Goal: Transaction & Acquisition: Purchase product/service

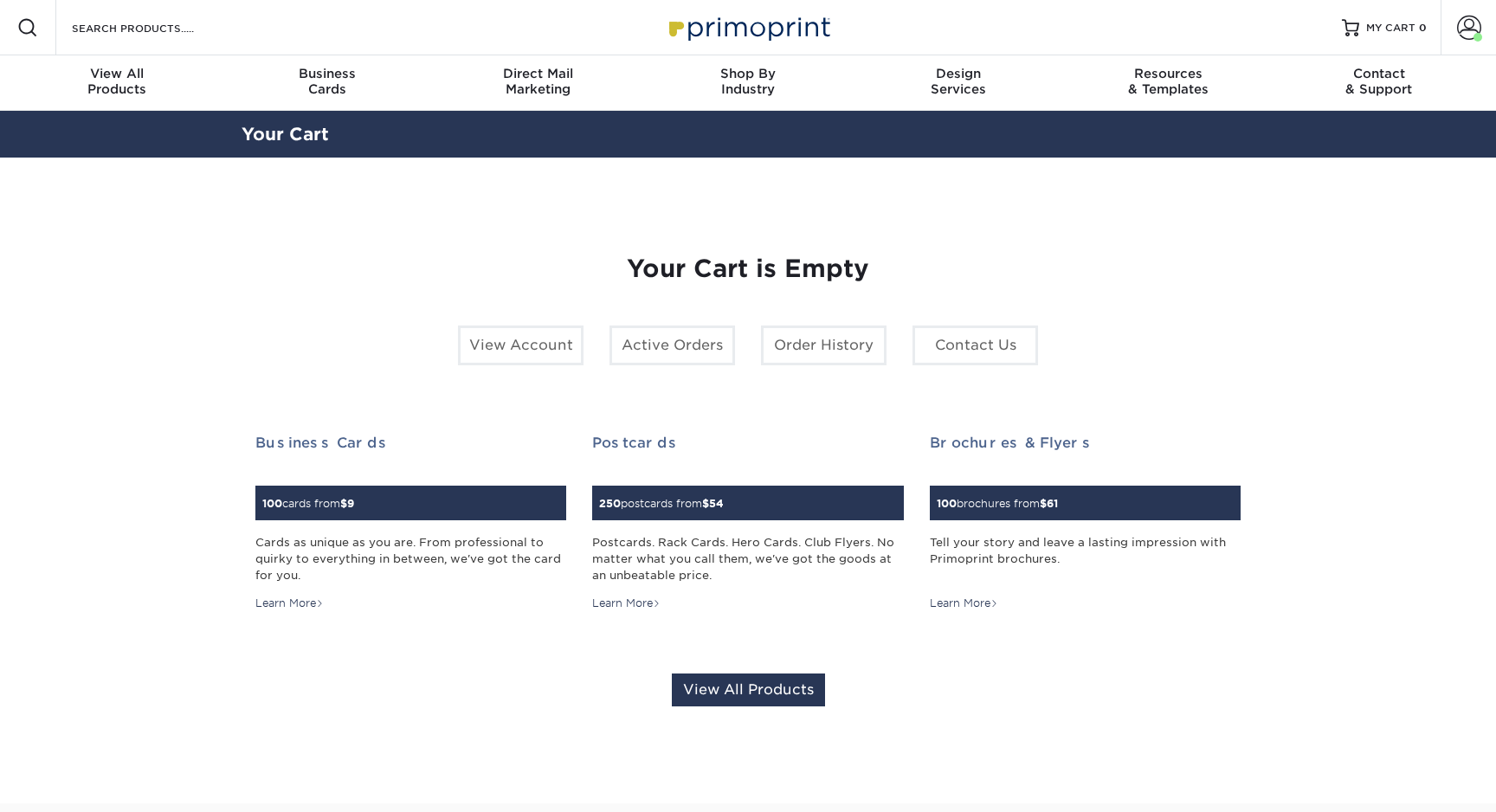
click at [796, 343] on link "Order History" at bounding box center [824, 345] width 126 height 39
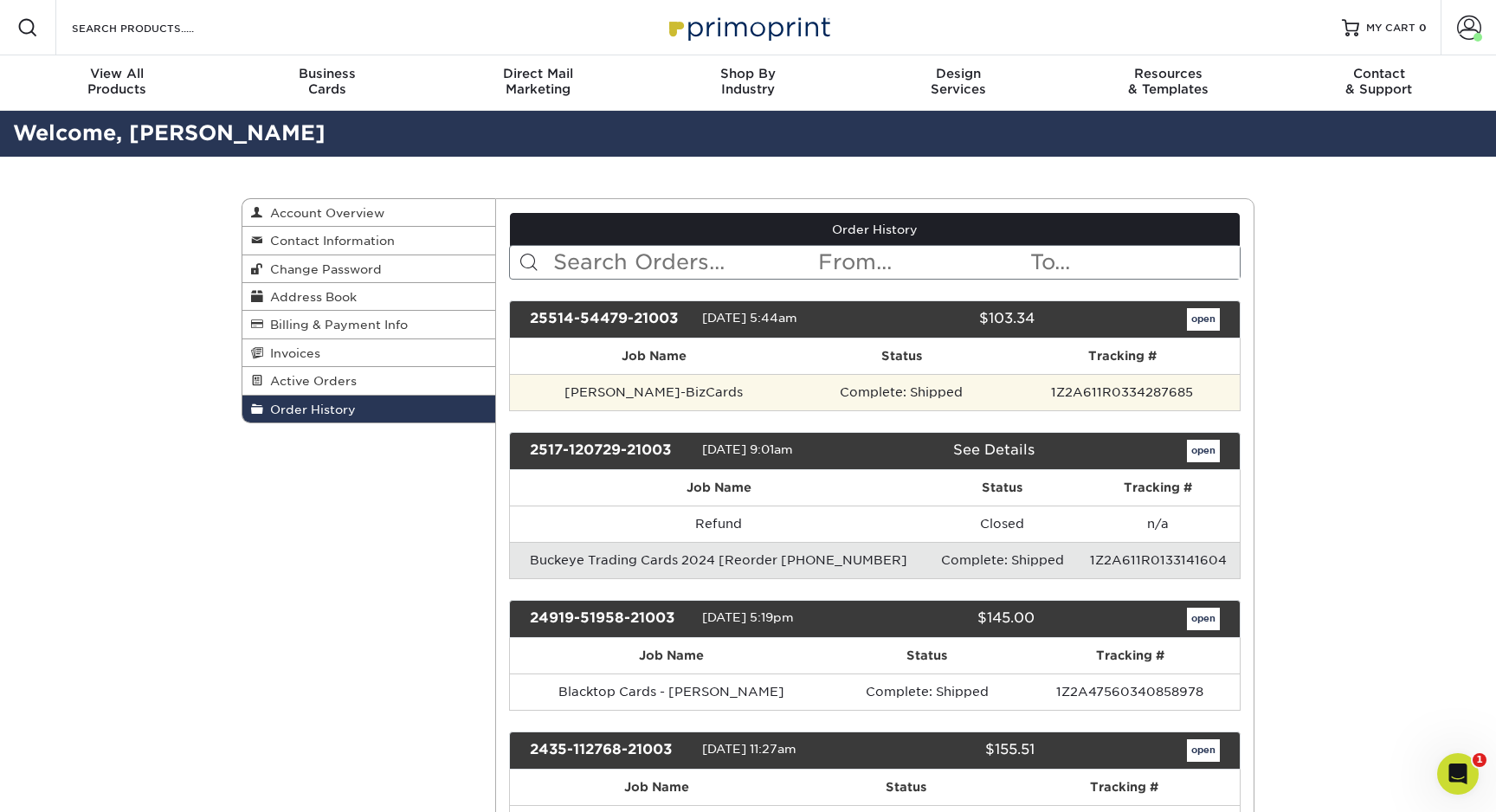
click at [1058, 393] on td "1Z2A611R0334287685" at bounding box center [1122, 391] width 235 height 36
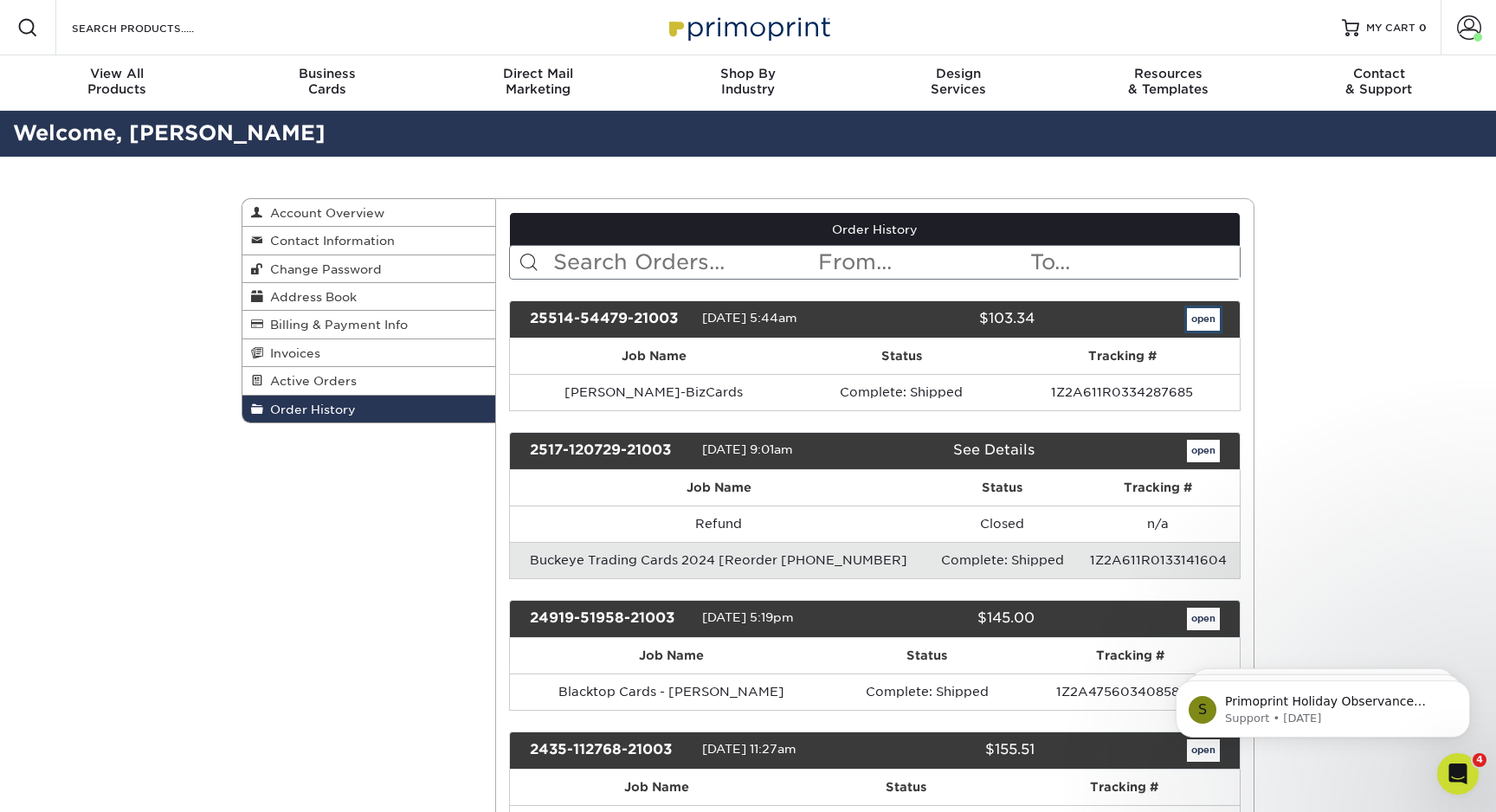
click at [1203, 319] on link "open" at bounding box center [1203, 319] width 32 height 23
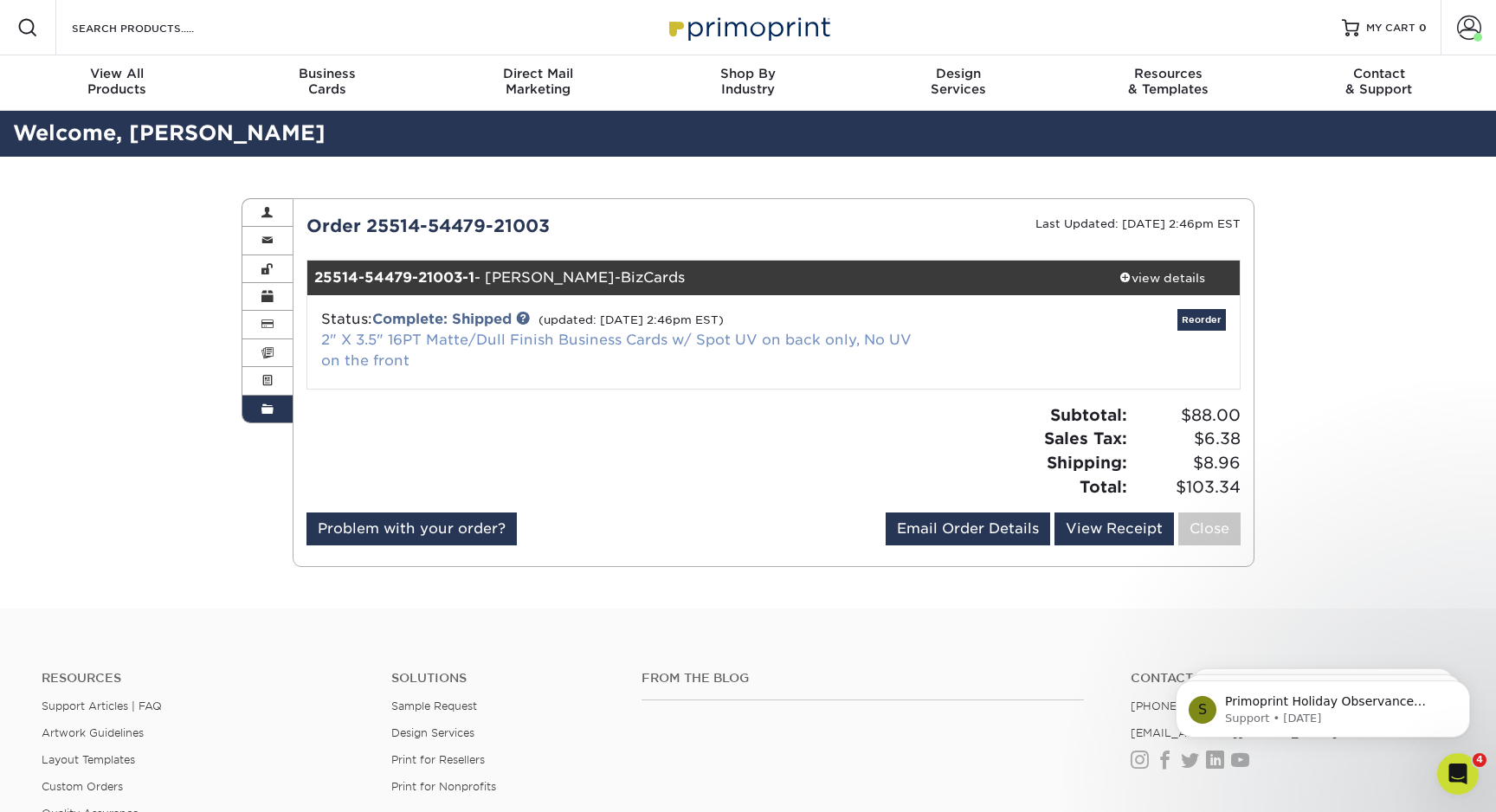
click at [393, 346] on link "2" X 3.5" 16PT Matte/Dull Finish Business Cards w/ Spot UV on back only, No UV …" at bounding box center [617, 350] width 590 height 37
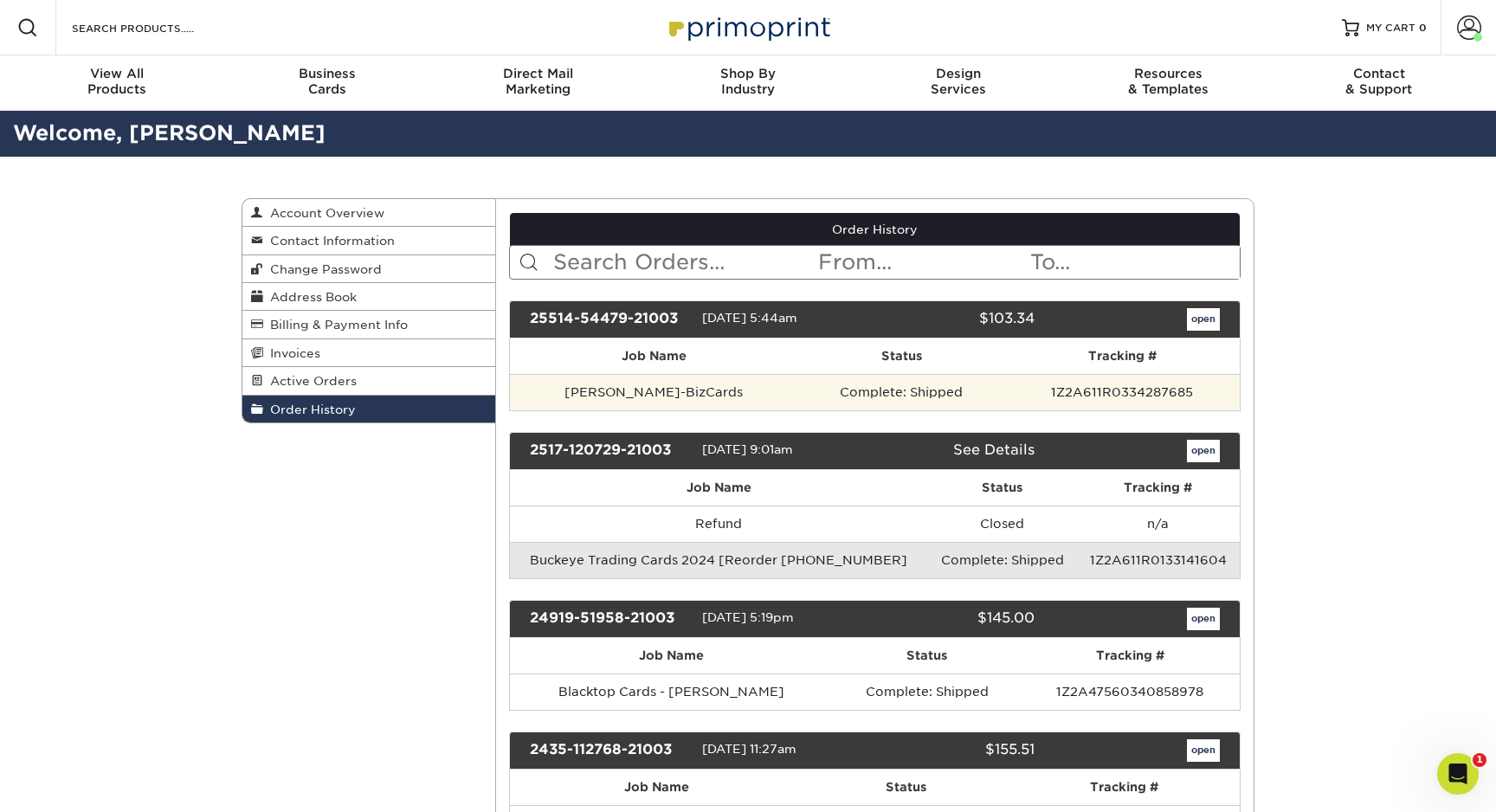
click at [961, 400] on td "Complete: Shipped" at bounding box center [901, 391] width 207 height 36
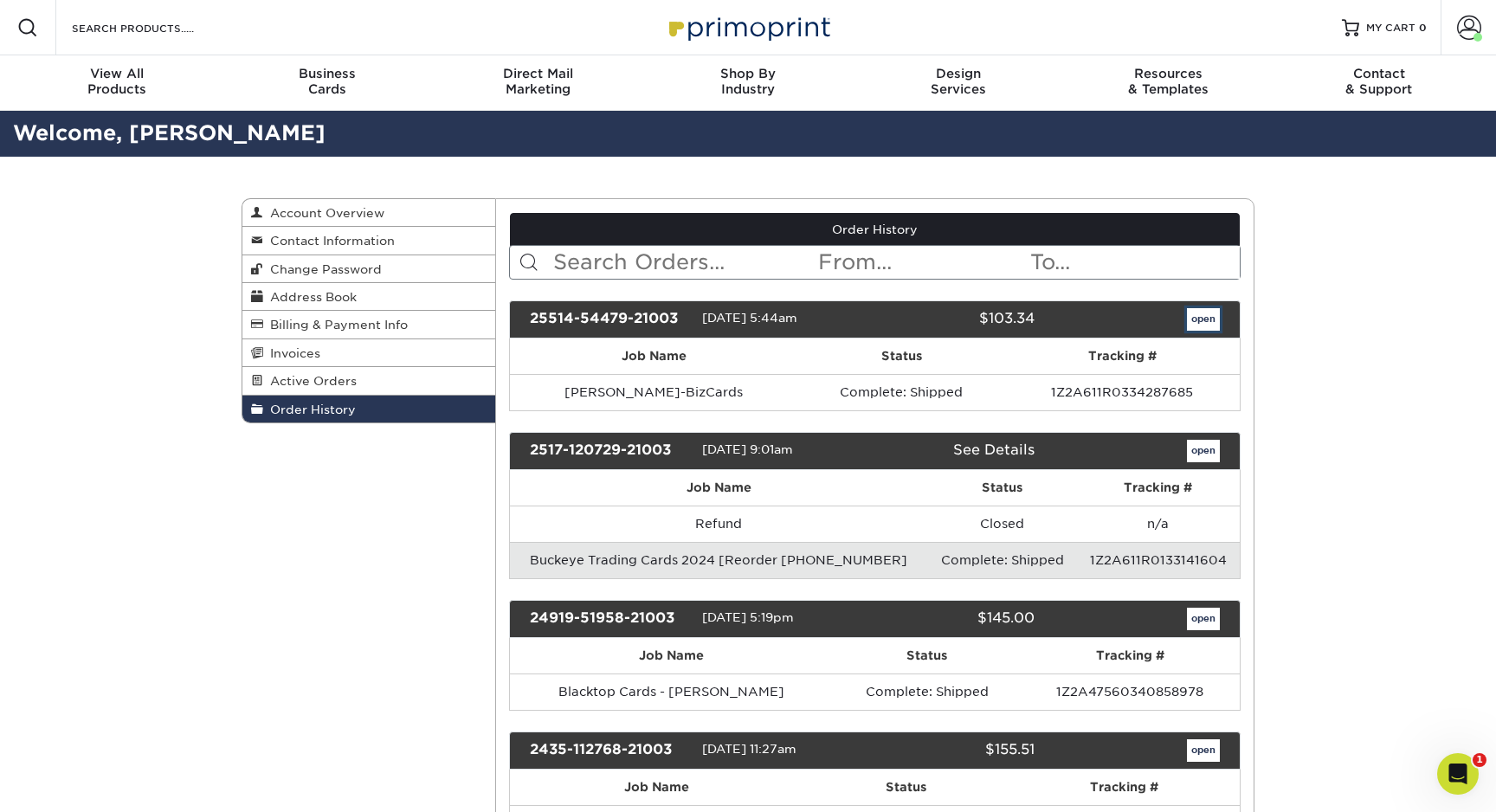
click at [1209, 317] on link "open" at bounding box center [1203, 319] width 32 height 23
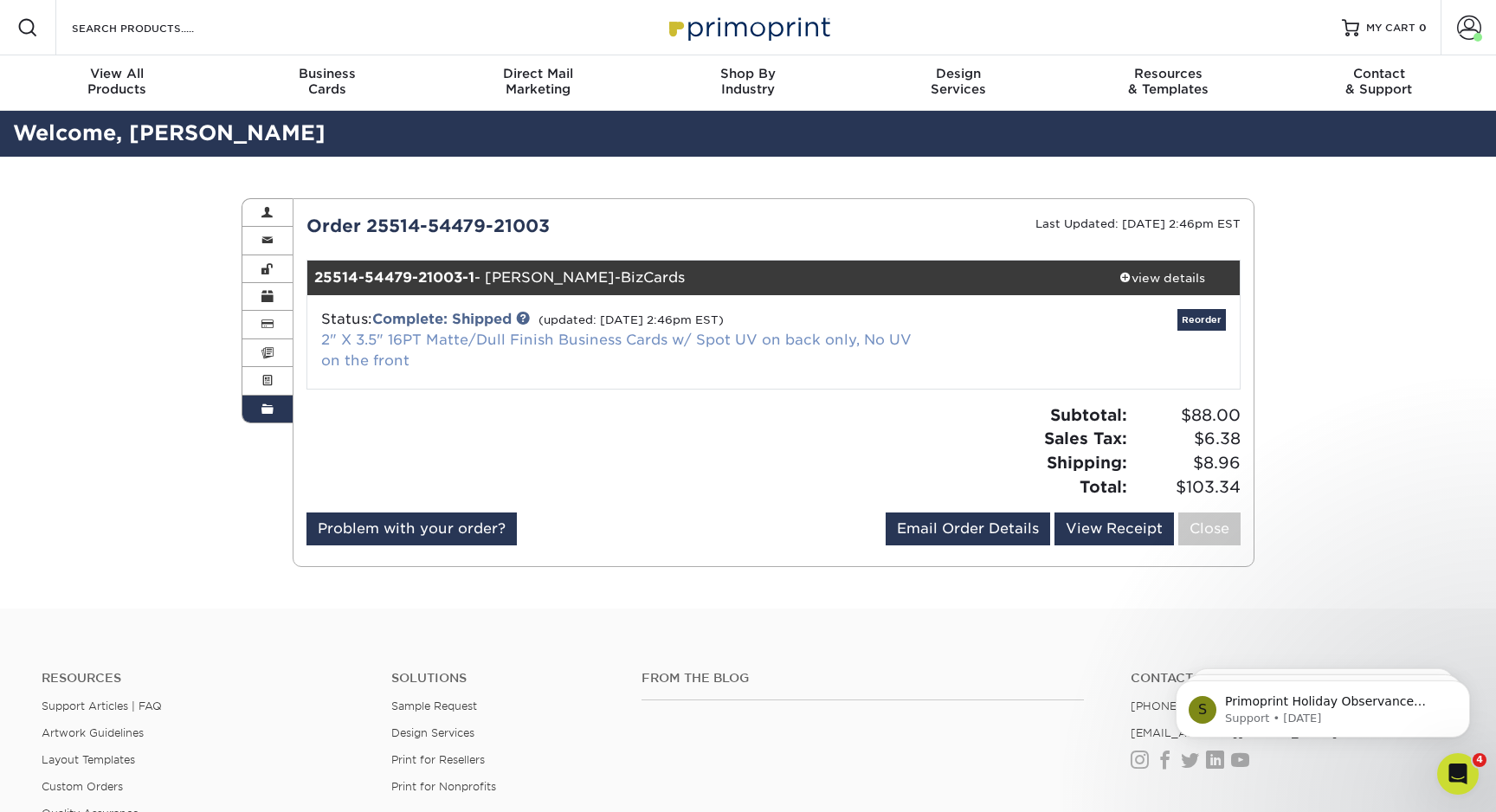
click at [816, 343] on link "2" X 3.5" 16PT Matte/Dull Finish Business Cards w/ Spot UV on back only, No UV …" at bounding box center [617, 350] width 590 height 37
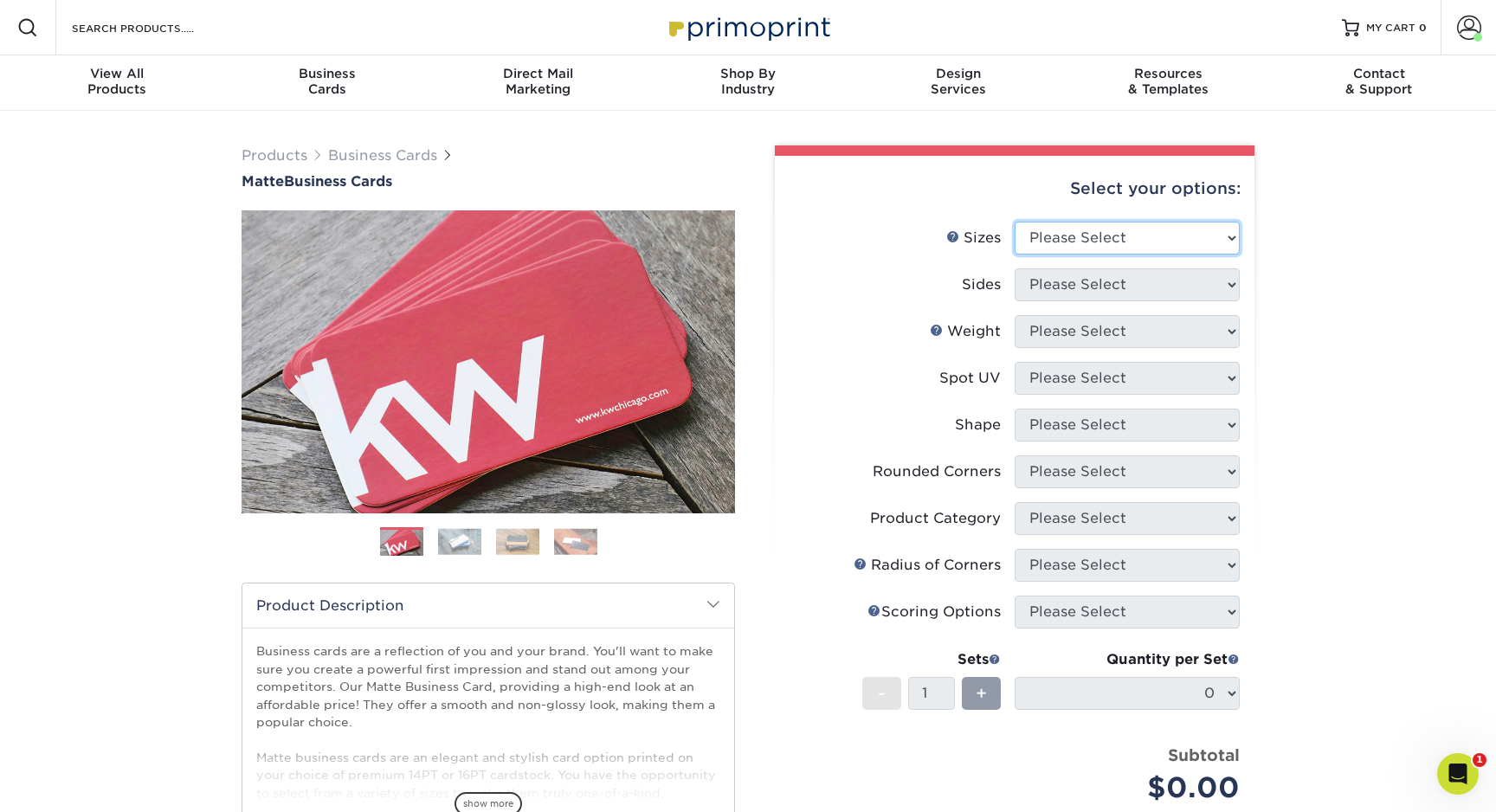
click at [1085, 237] on select "Please Select 1.5" x 3.5" - Mini 1.75" x 3.5" - Mini 2" x 2" - Square 2" x 3" -…" at bounding box center [1127, 237] width 225 height 32
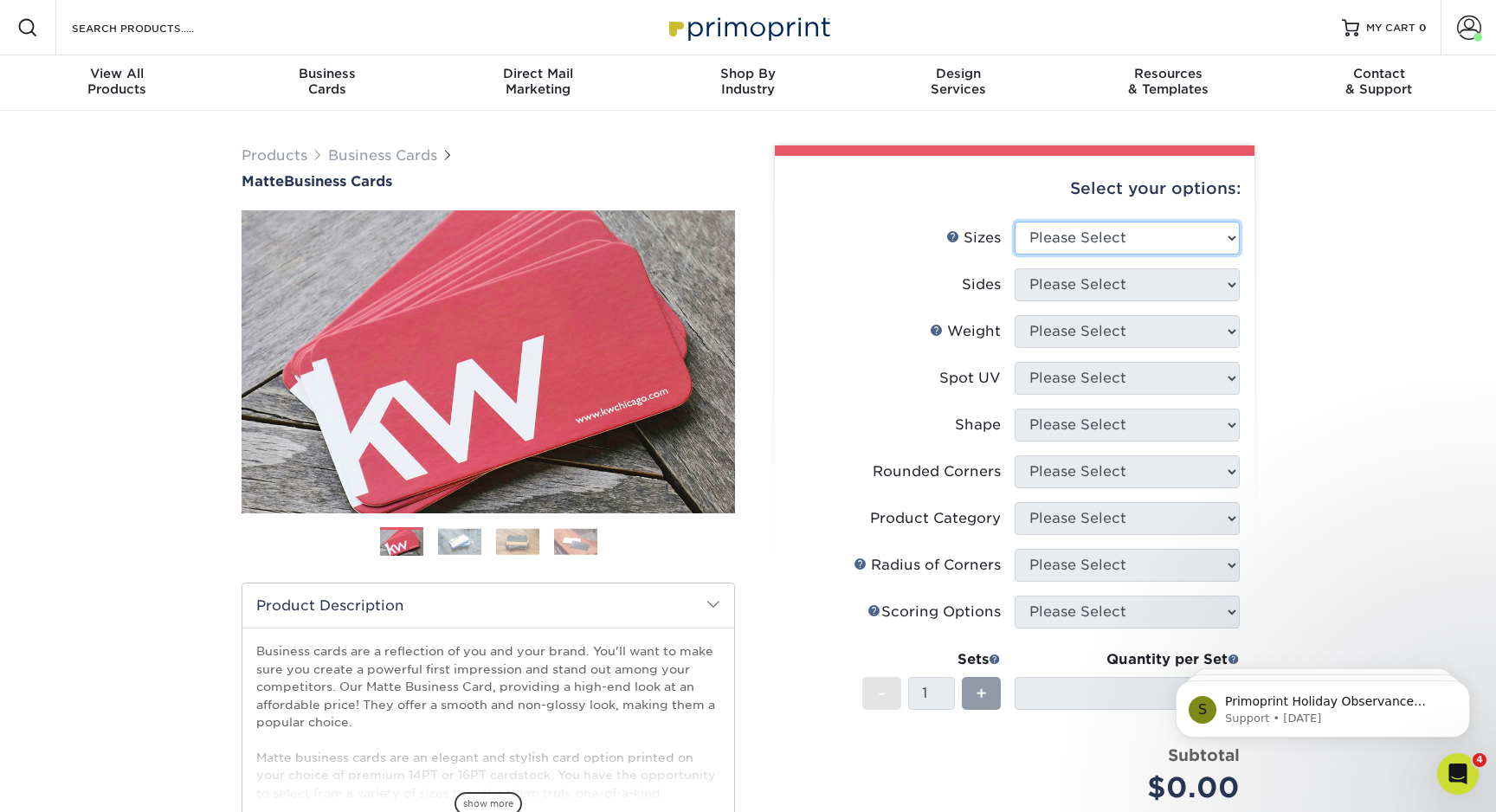
select select "2.00x3.50"
click at [1015, 221] on select "Please Select 1.5" x 3.5" - Mini 1.75" x 3.5" - Mini 2" x 2" - Square 2" x 3" -…" at bounding box center [1127, 237] width 225 height 32
click at [1095, 285] on select "Please Select Print Both Sides Print Front Only" at bounding box center [1127, 284] width 225 height 32
select select "13abbda7-1d64-4f25-8bb2-c179b224825d"
click at [1015, 268] on select "Please Select Print Both Sides Print Front Only" at bounding box center [1127, 284] width 225 height 32
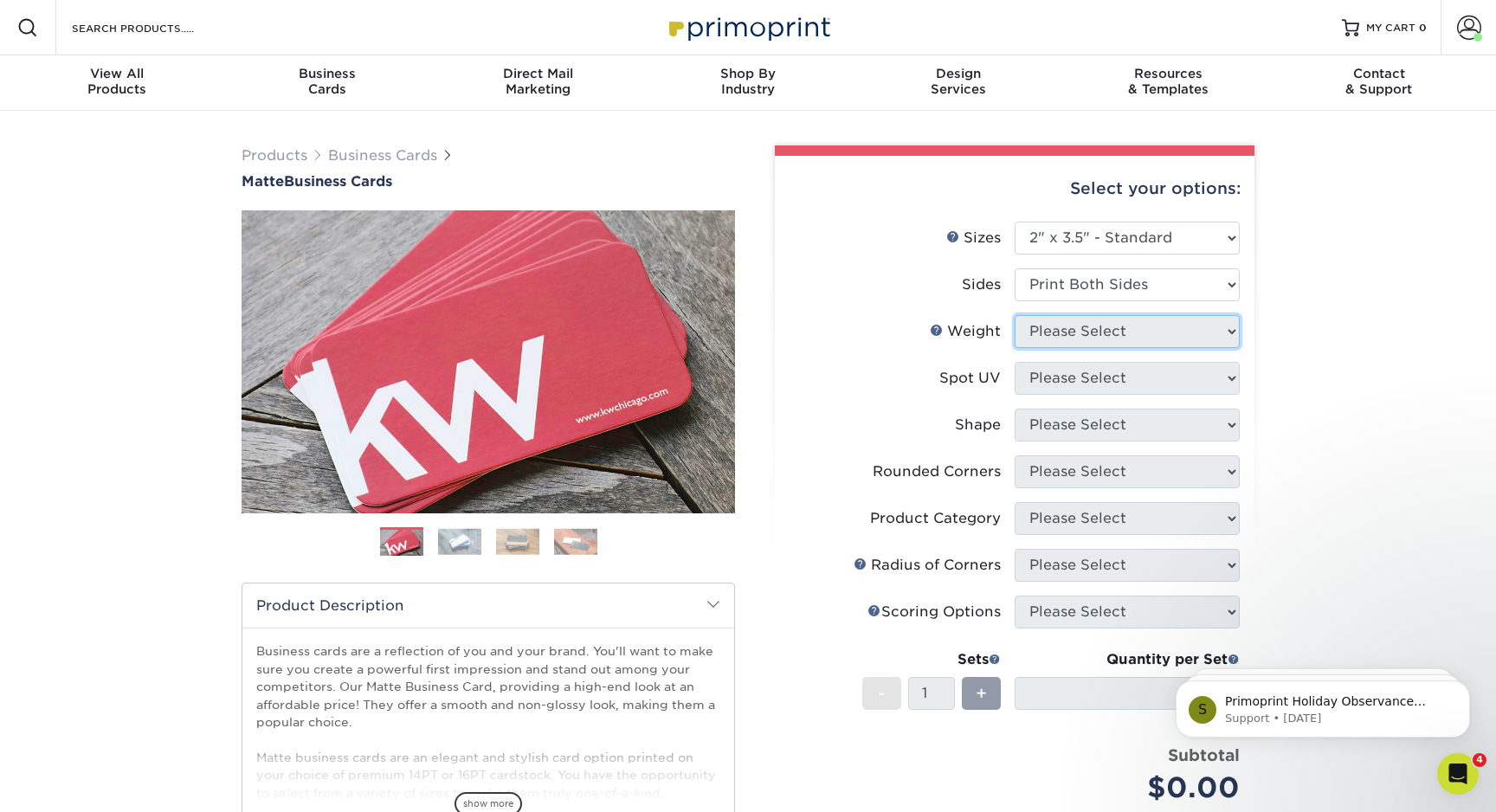
click at [1090, 330] on select "Please Select" at bounding box center [1127, 330] width 225 height 32
select select "16PT"
click at [1015, 315] on select "Please Select 16PT 14PT" at bounding box center [1127, 330] width 225 height 32
click at [1091, 376] on select "Please Select No Spot UV Front and Back (Both Sides) Front Only Back Only" at bounding box center [1127, 377] width 225 height 32
select select "2"
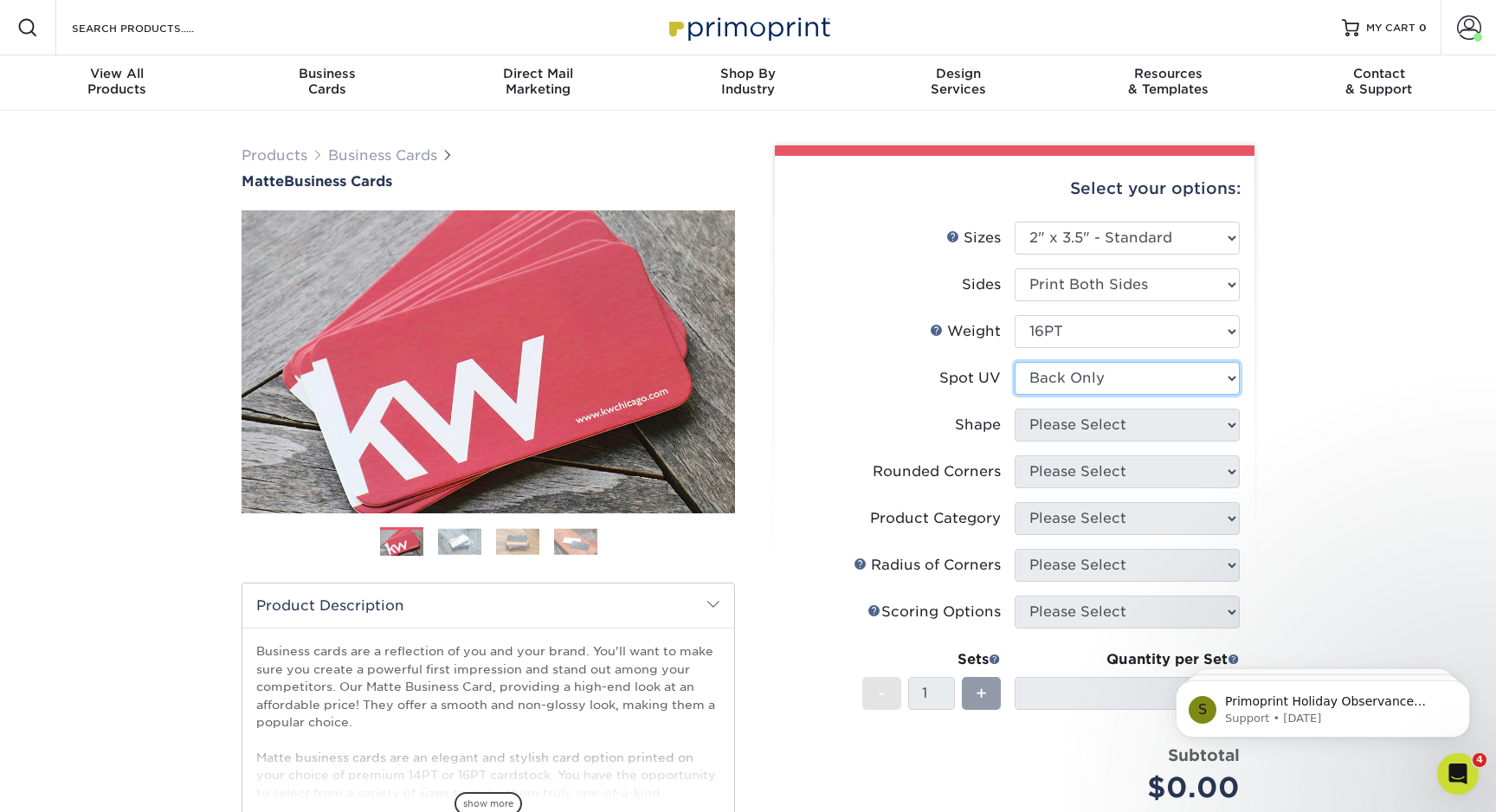
click at [1015, 362] on select "Please Select No Spot UV Front and Back (Both Sides) Front Only Back Only" at bounding box center [1127, 377] width 225 height 32
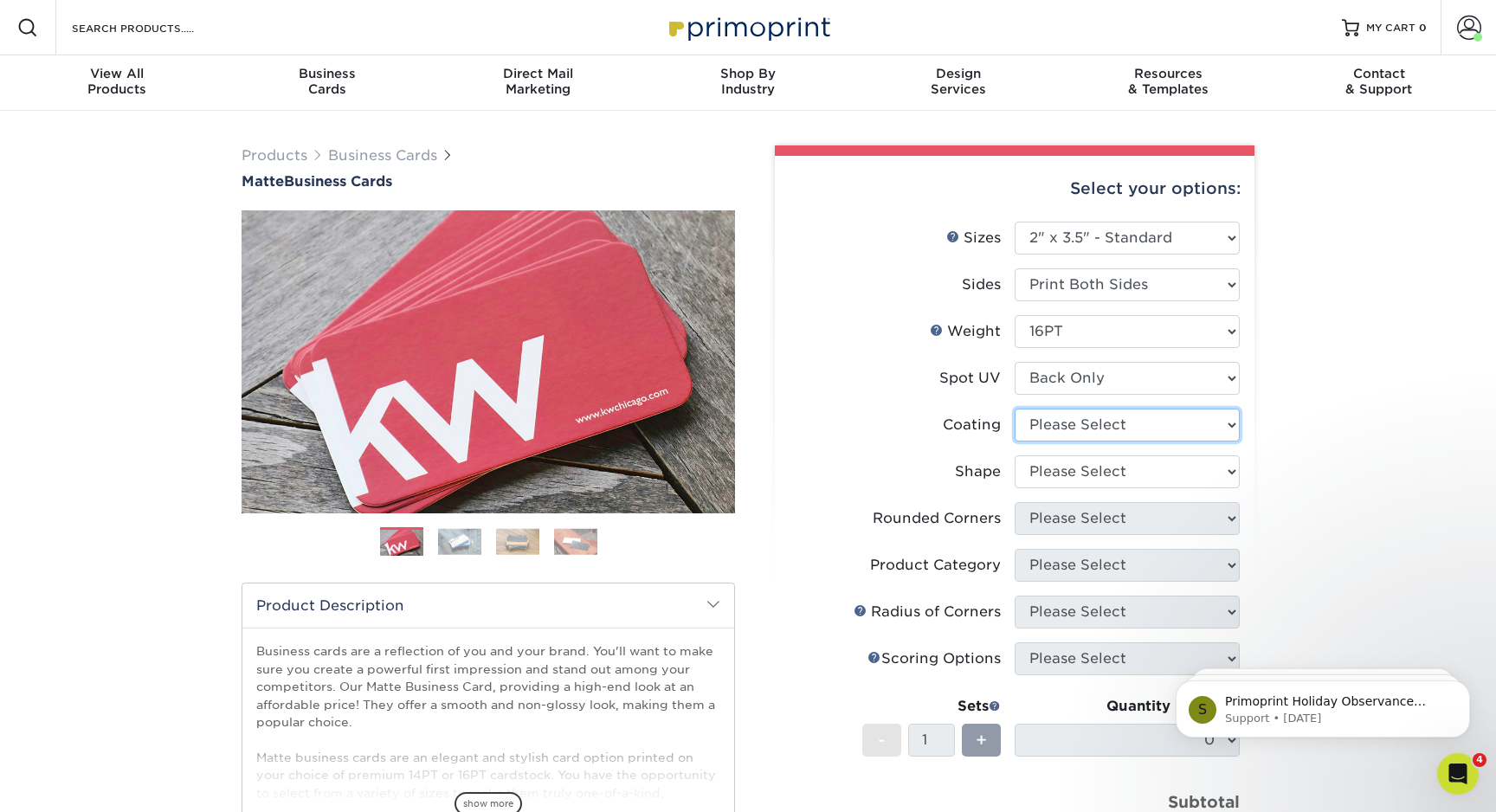
click at [1104, 420] on select at bounding box center [1127, 424] width 225 height 32
select select "121bb7b5-3b4d-429f-bd8d-bbf80e953313"
click at [1015, 408] on select at bounding box center [1127, 424] width 225 height 32
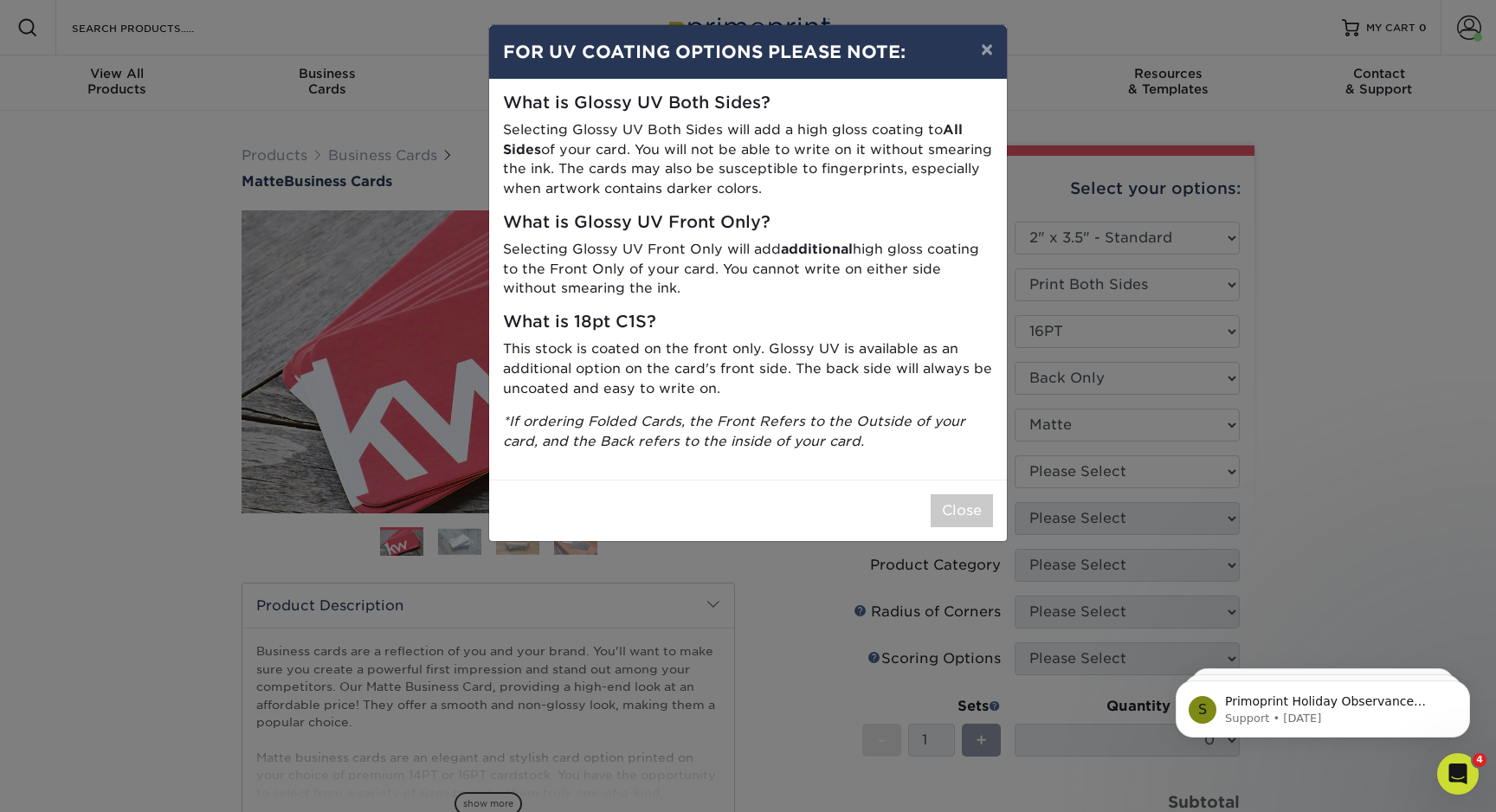
click at [1057, 469] on div "× FOR UV COATING OPTIONS PLEASE NOTE: What is Glossy UV Both Sides? Selecting G…" at bounding box center [748, 406] width 1496 height 812
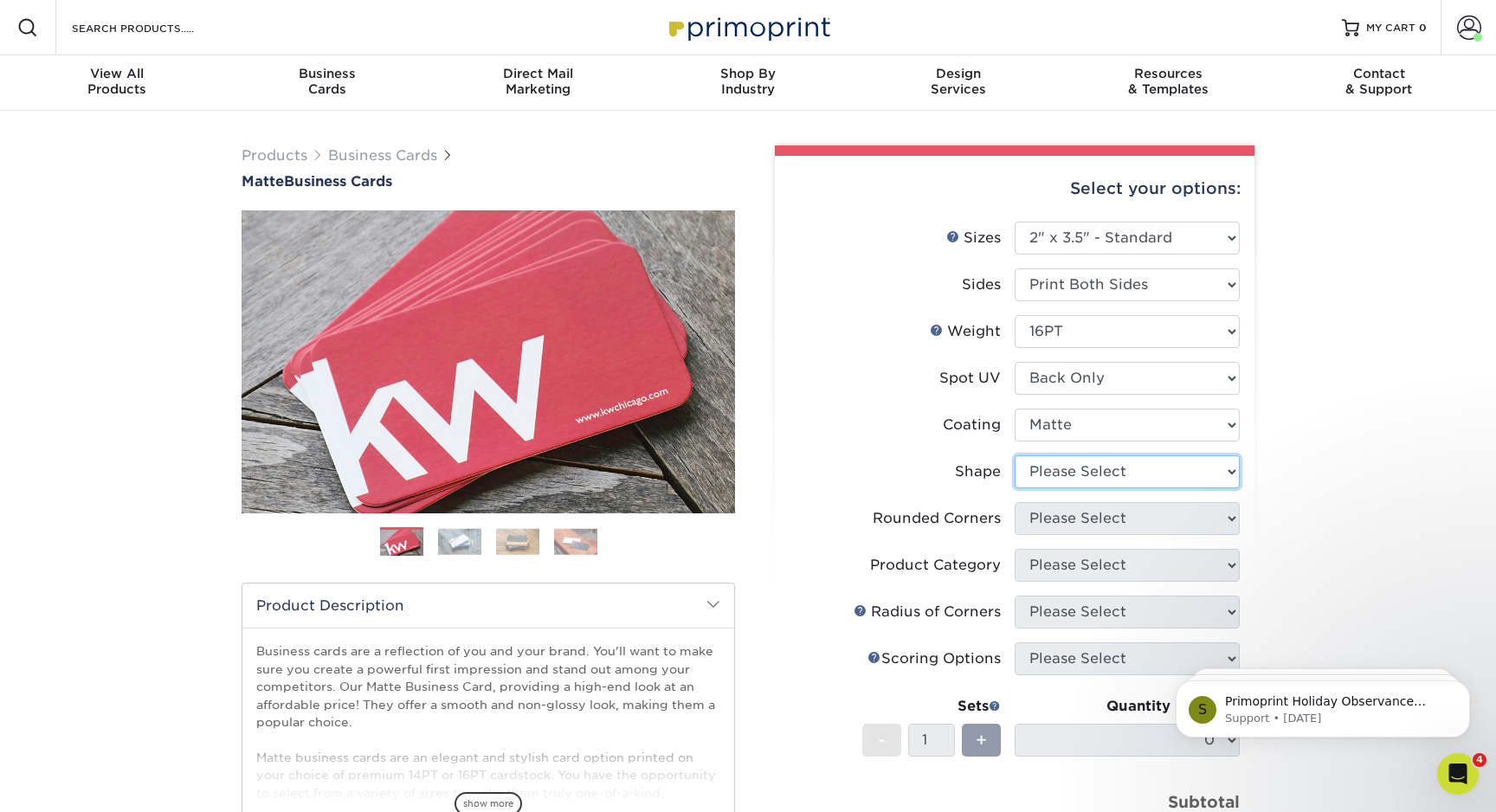
click at [1057, 468] on select "Please Select Standard" at bounding box center [1127, 471] width 225 height 32
select select "standard"
click at [1015, 455] on select "Please Select Standard" at bounding box center [1127, 471] width 225 height 32
click at [1065, 522] on select "Please Select Yes - Round 2 Corners Yes - Round 4 Corners No" at bounding box center [1127, 517] width 225 height 32
select select "0"
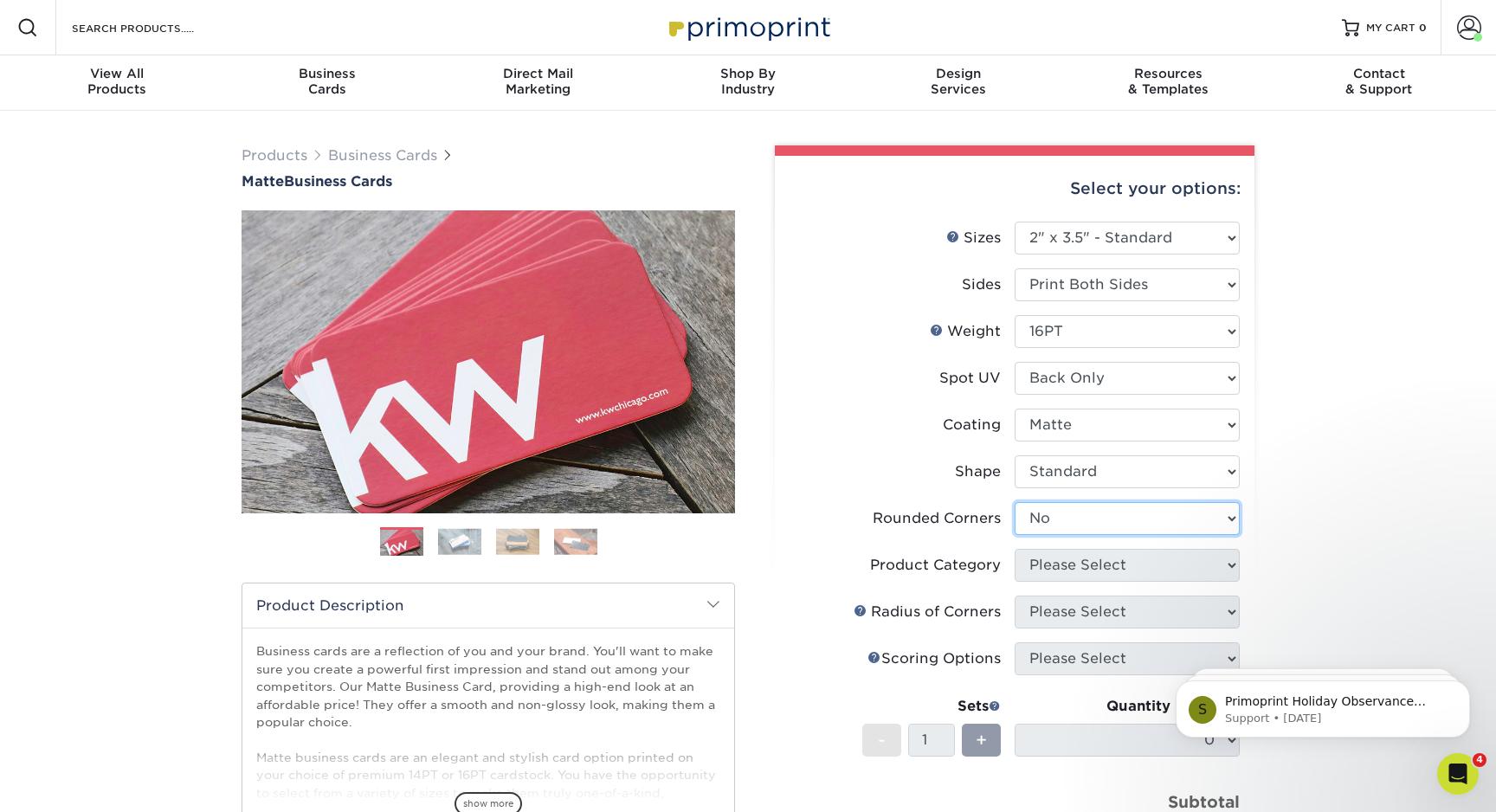
click at [1015, 501] on select "Please Select Yes - Round 2 Corners Yes - Round 4 Corners No" at bounding box center [1127, 517] width 225 height 32
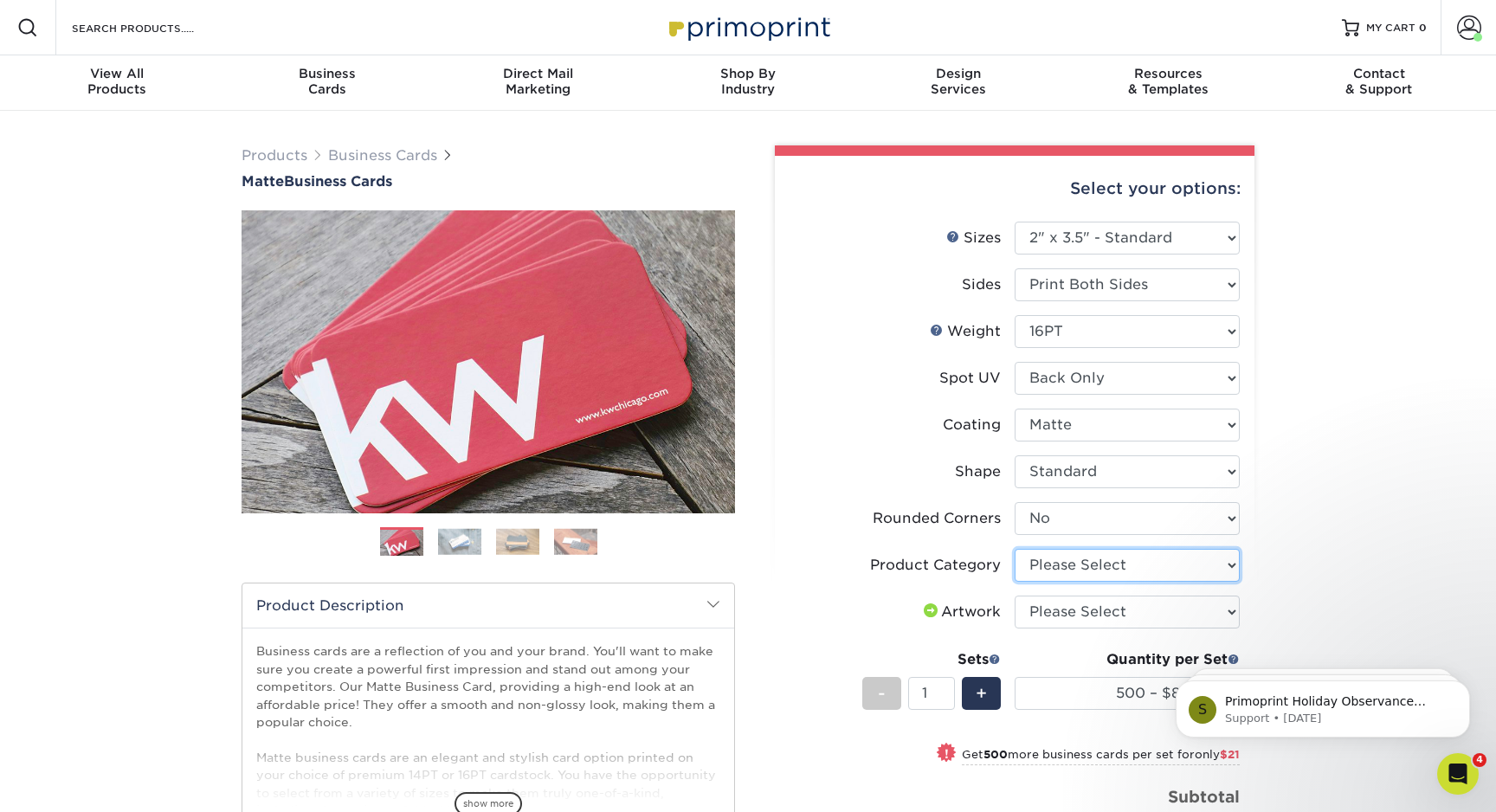
click at [1157, 564] on select "Please Select Business Cards" at bounding box center [1127, 564] width 225 height 32
select select "3b5148f1-0588-4f88-a218-97bcfdce65c1"
click at [1015, 549] on select "Please Select Business Cards" at bounding box center [1127, 564] width 225 height 32
click at [1150, 617] on select "Please Select I will upload files I need a design - $100" at bounding box center [1127, 611] width 225 height 32
select select "upload"
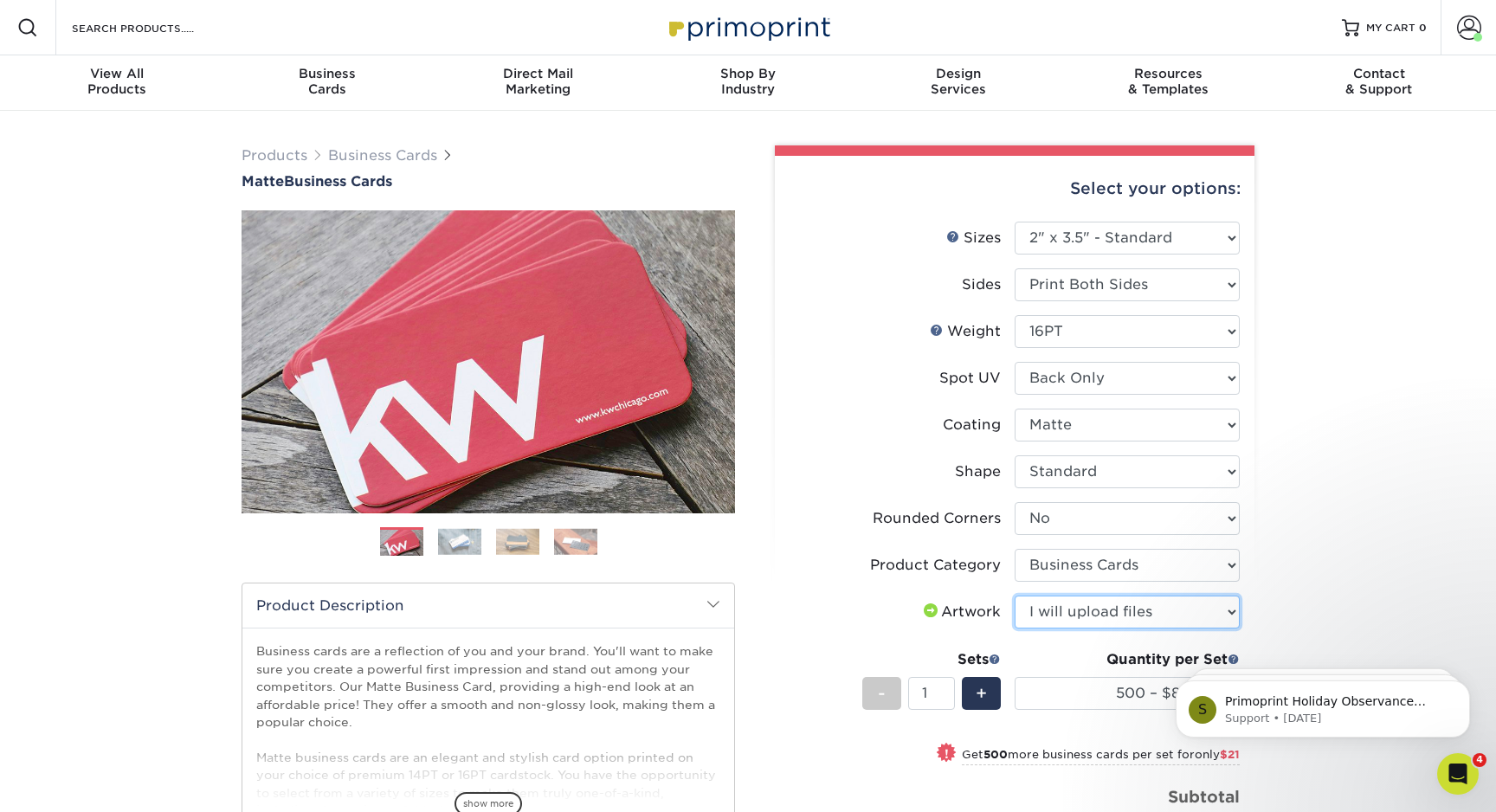
click at [1015, 596] on select "Please Select I will upload files I need a design - $100" at bounding box center [1127, 611] width 225 height 32
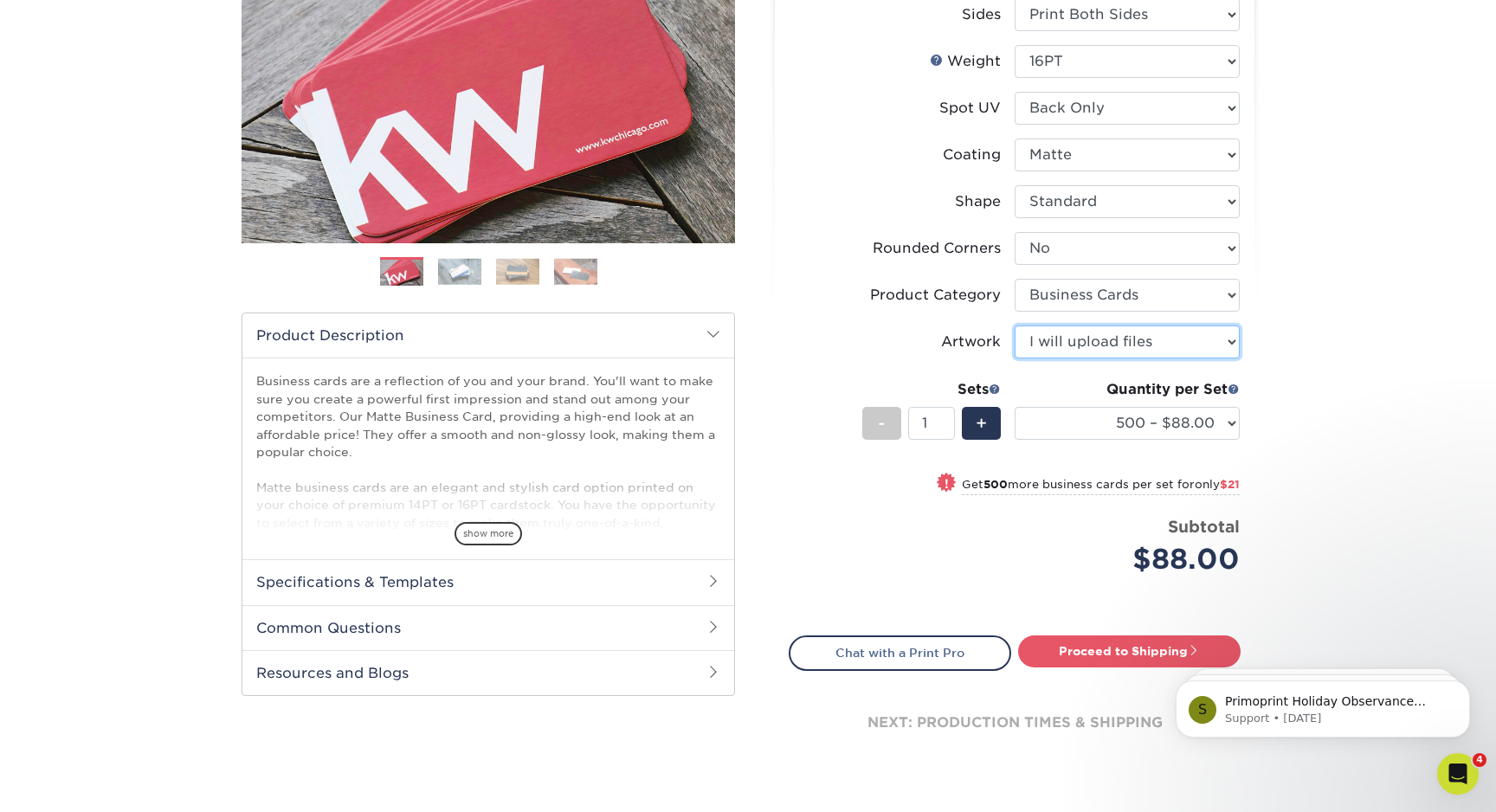
scroll to position [286, 0]
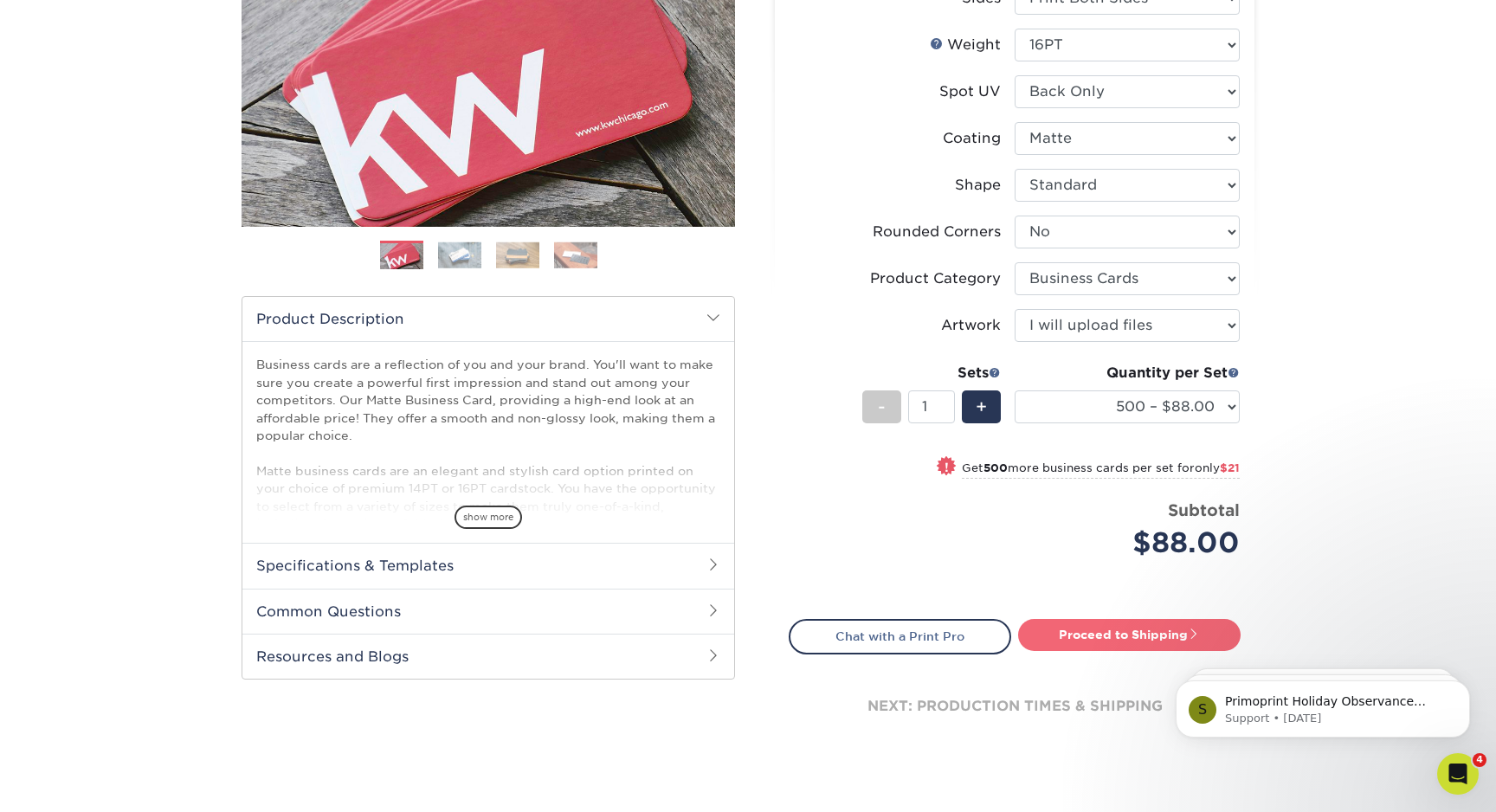
click at [1161, 632] on link "Proceed to Shipping" at bounding box center [1129, 634] width 222 height 31
type input "Set 1"
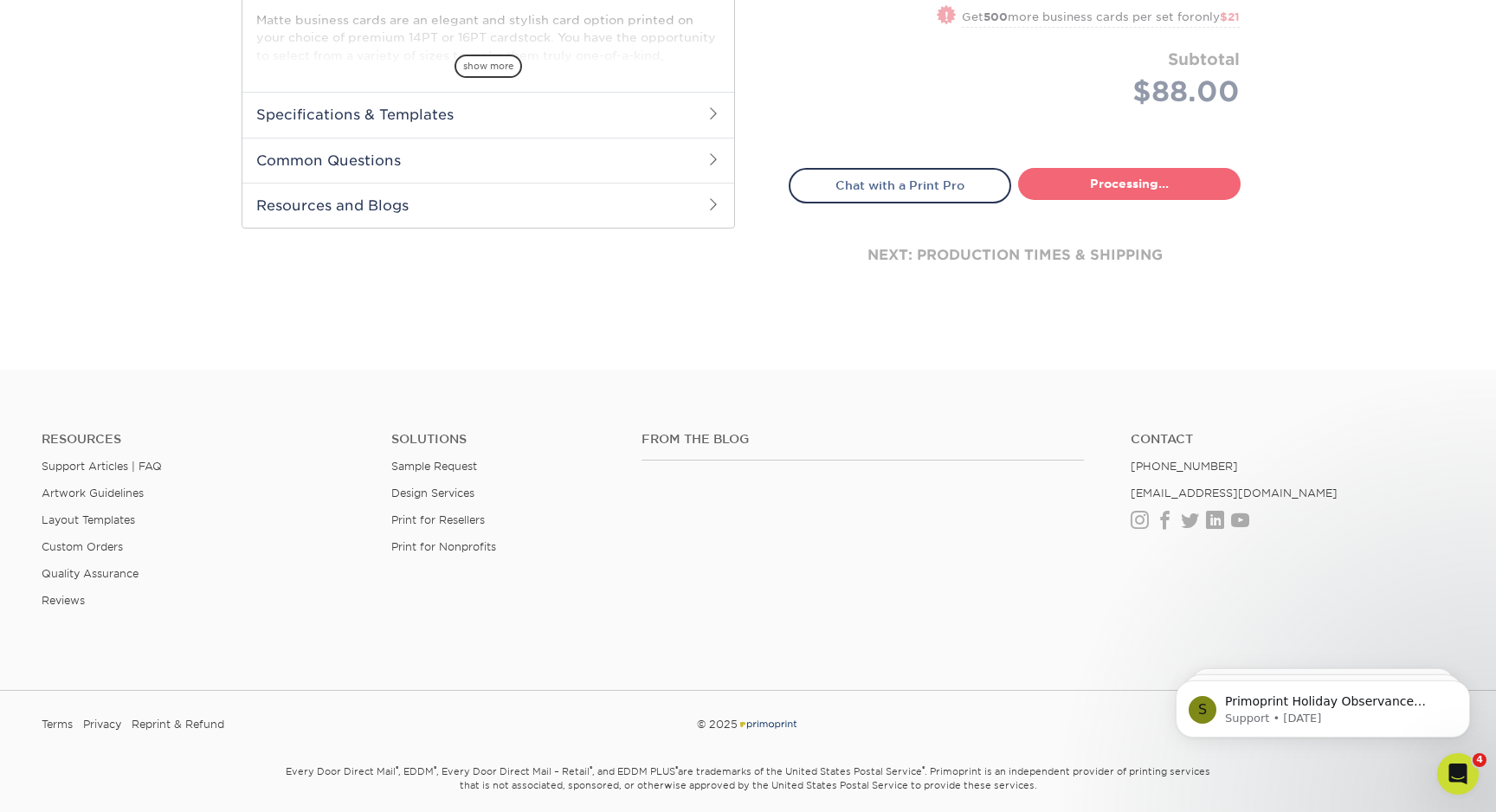
select select "5430ba43-ff3f-4286-8e0b-a23d6c08ed5f"
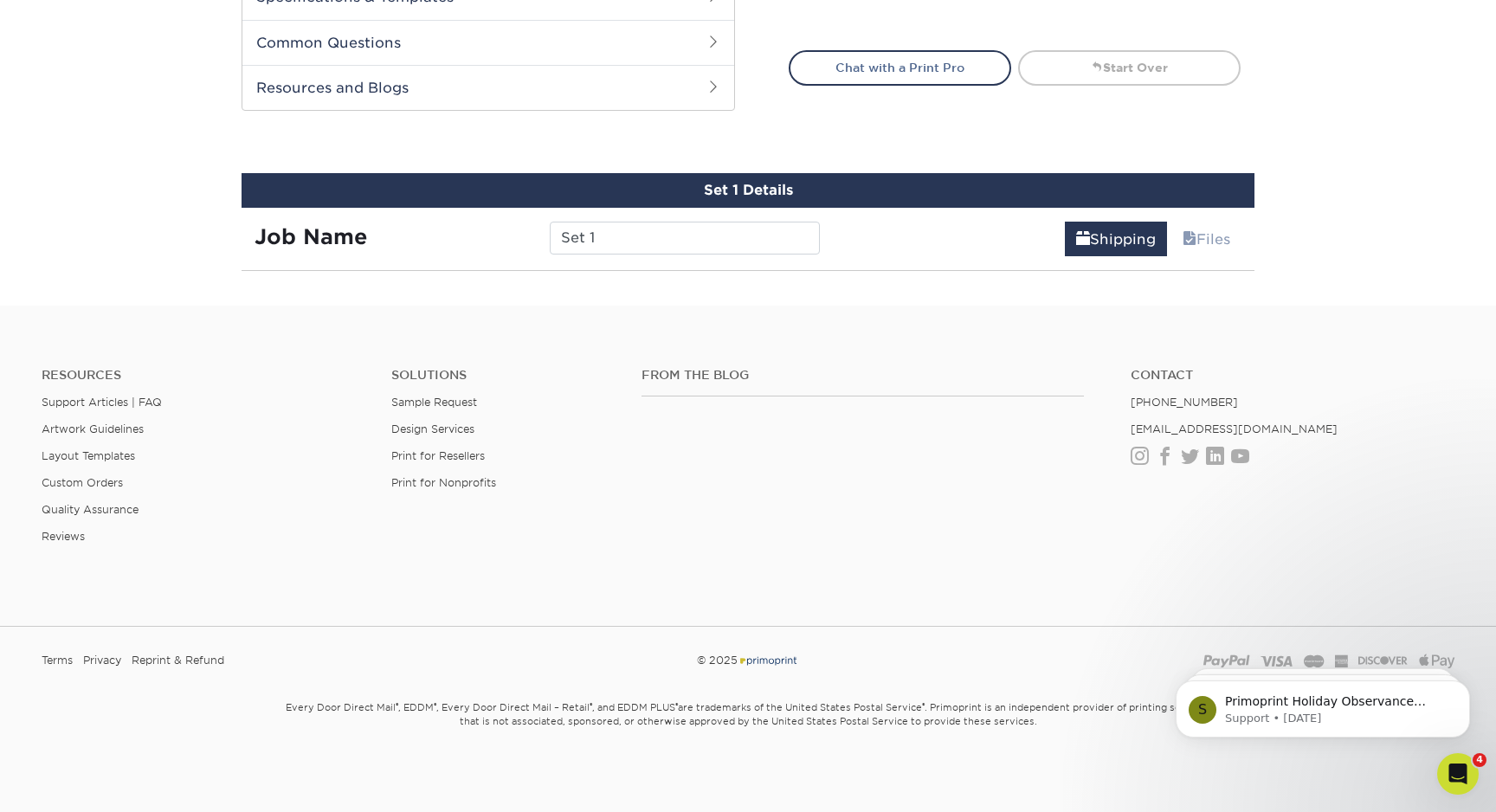
scroll to position [952, 0]
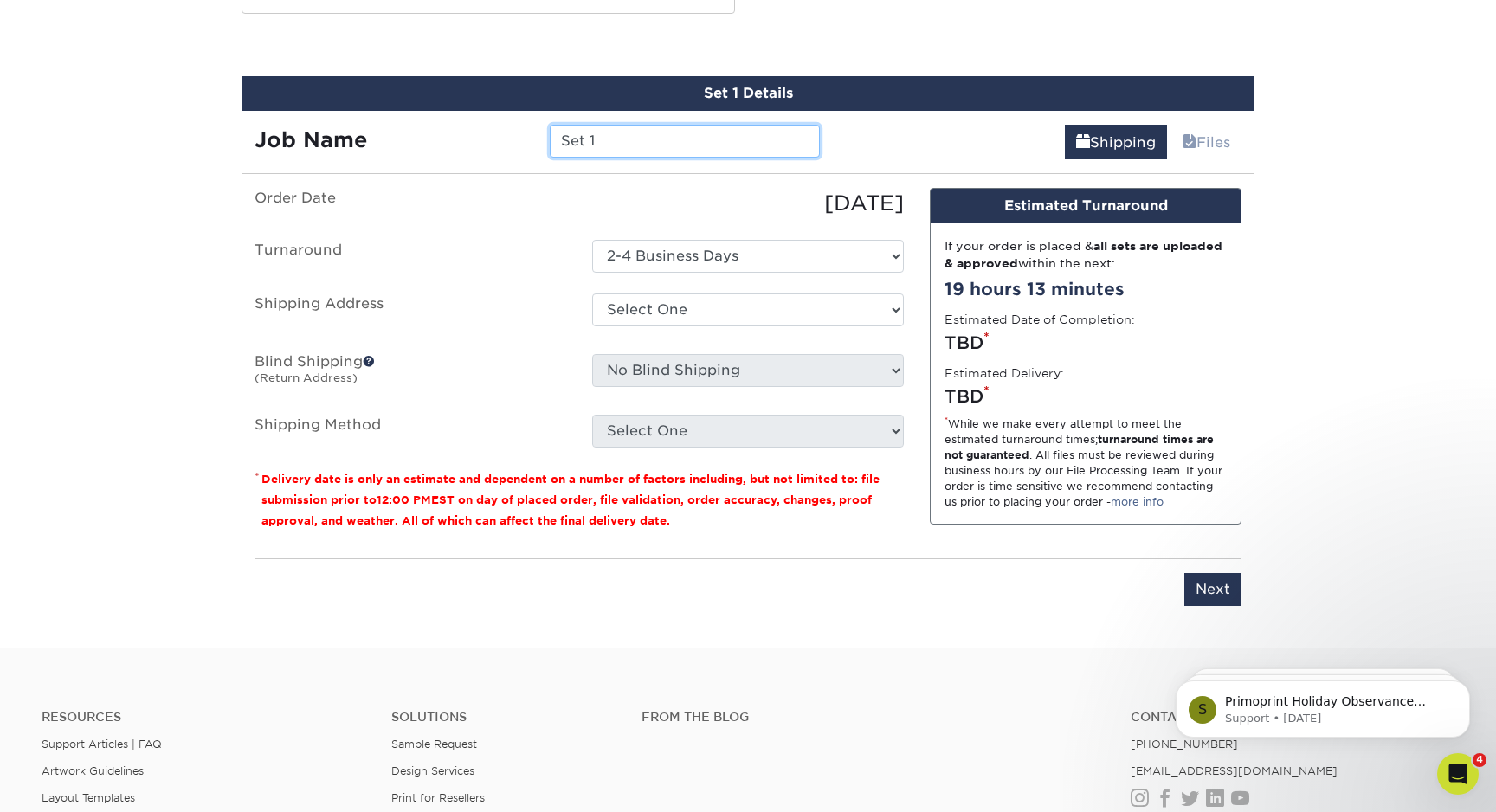
click at [608, 134] on input "Set 1" at bounding box center [685, 141] width 269 height 32
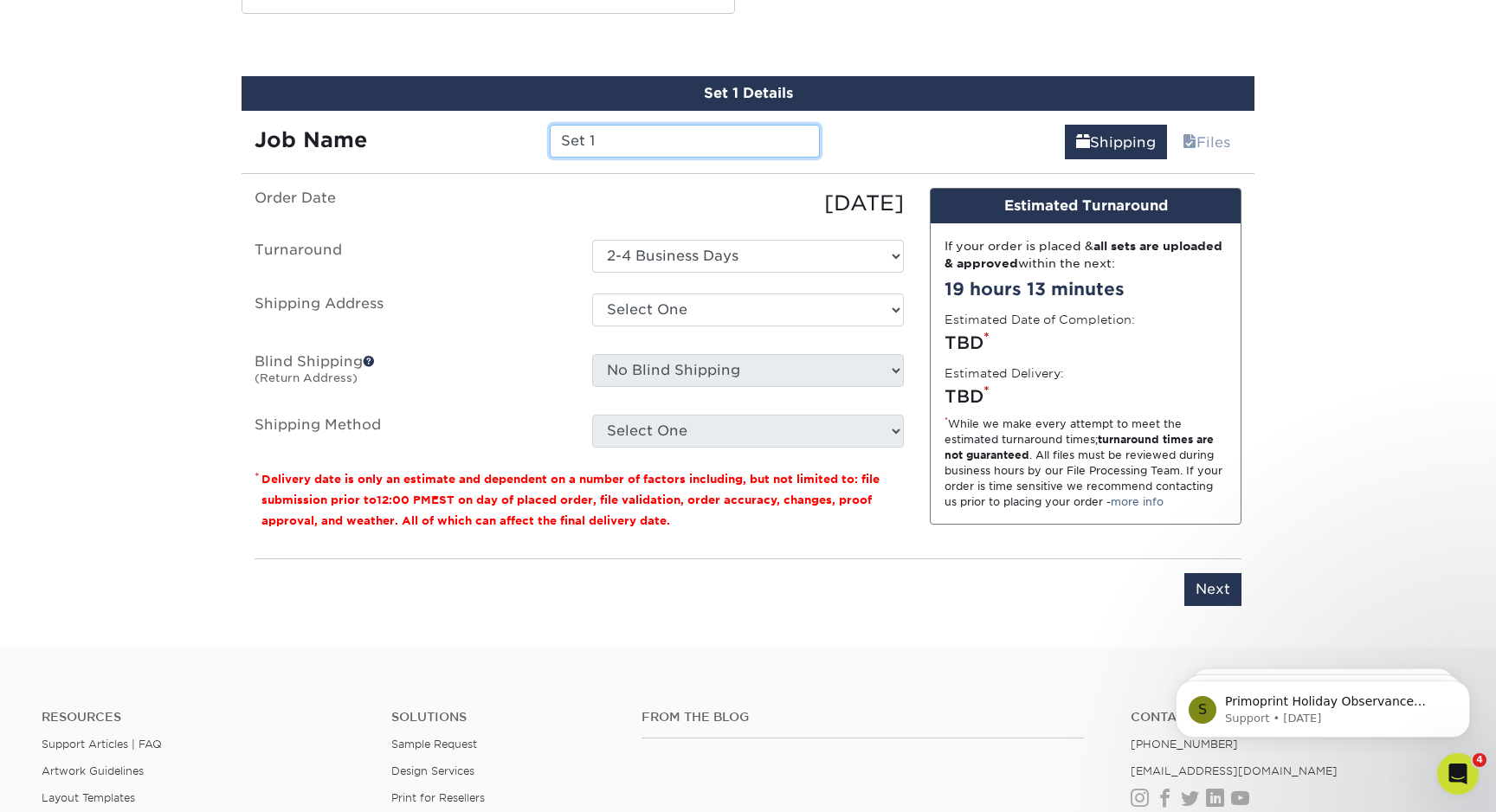
click at [608, 134] on input "Set 1" at bounding box center [685, 141] width 269 height 32
type input "Vitale-Buckeye"
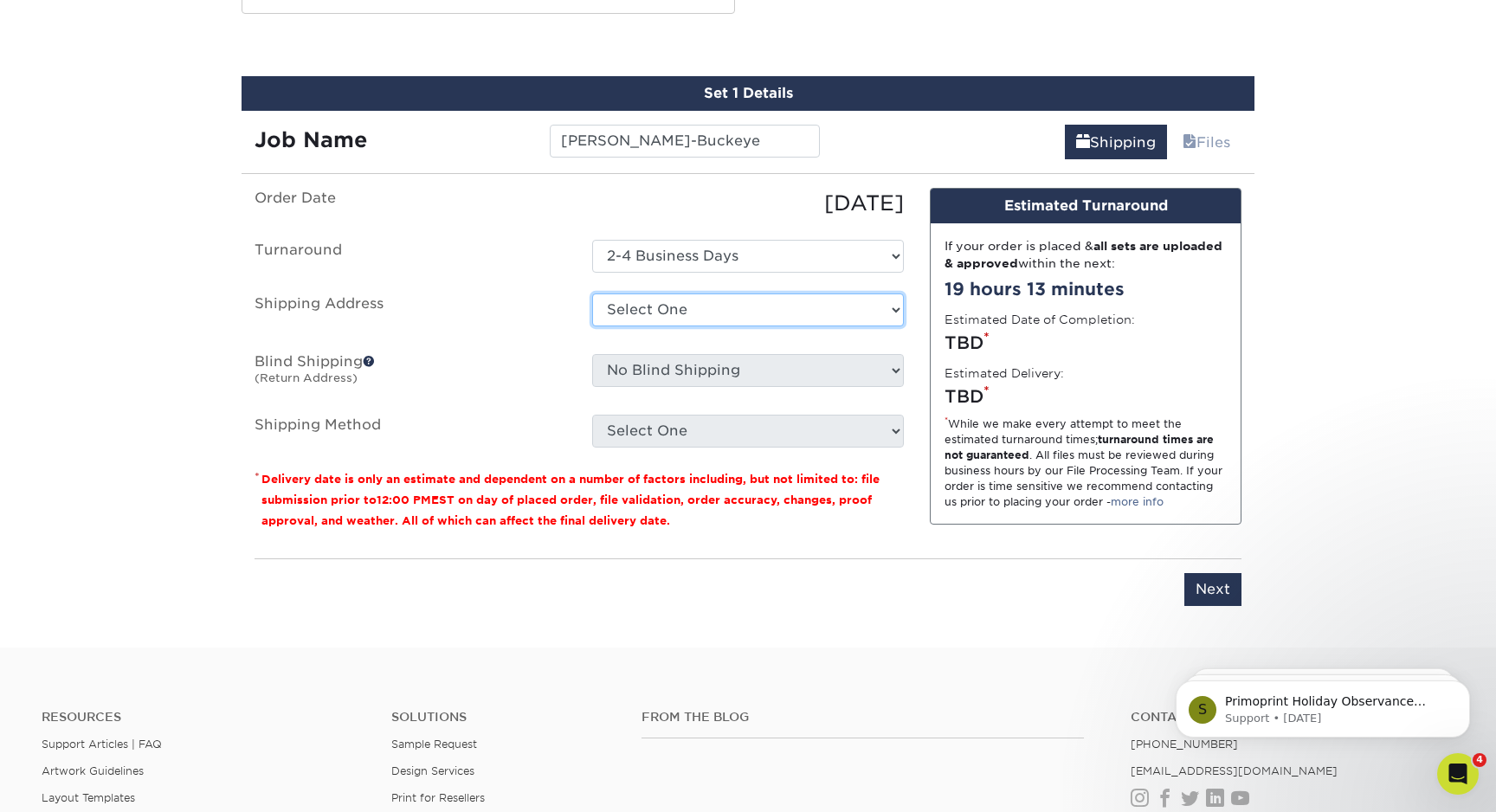
click at [642, 316] on select "Select One Ankit Fight to End Exploitation Home J Krekling Painting Kelly & Ste…" at bounding box center [748, 309] width 312 height 32
select select "260556"
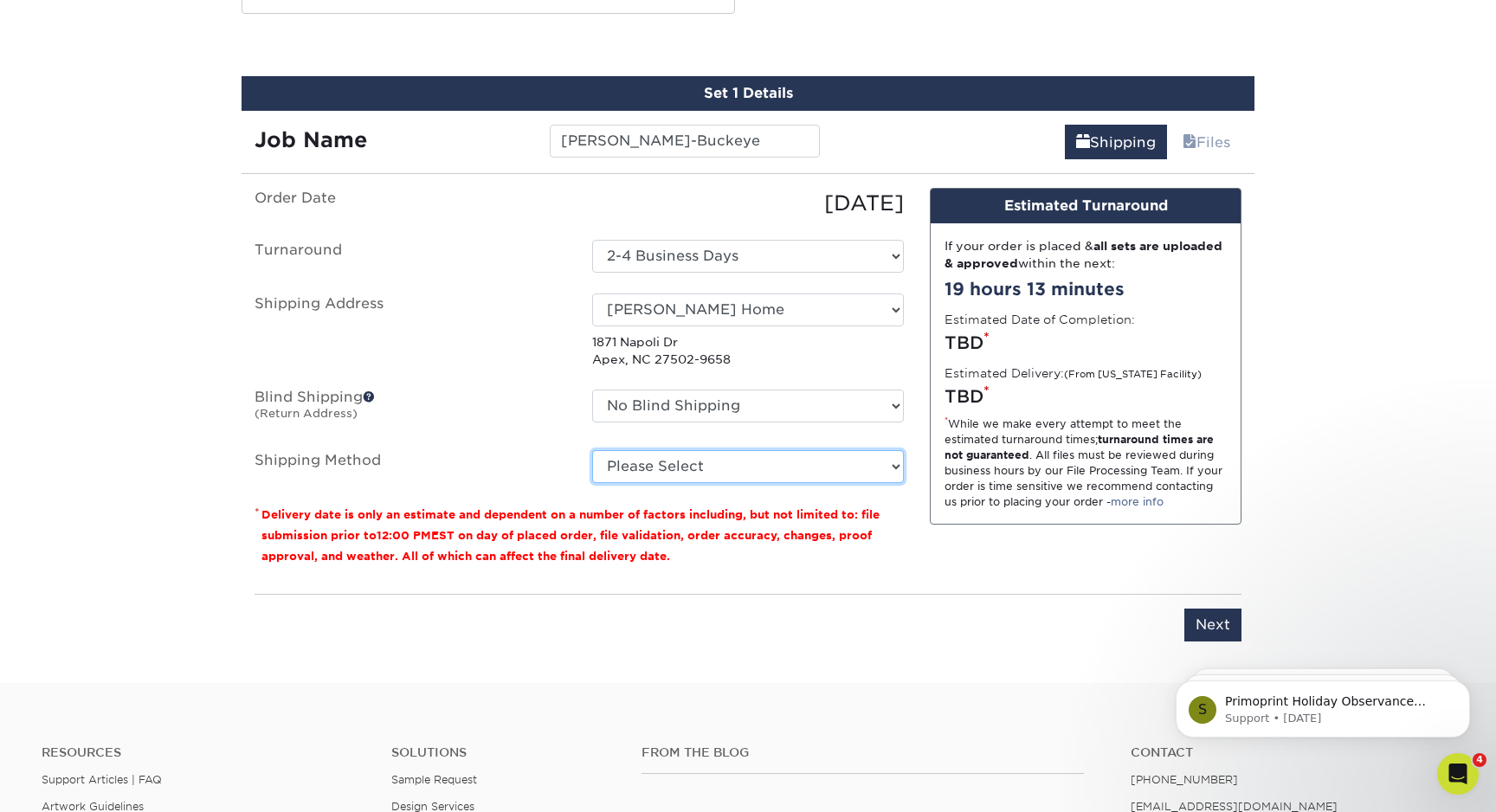
click at [624, 451] on select "Please Select Ground Shipping (+$8.96) 3 Day Shipping Service (+$20.04) 2 Day A…" at bounding box center [748, 466] width 312 height 32
select select "03"
click at [592, 450] on select "Please Select Ground Shipping (+$8.96) 3 Day Shipping Service (+$20.04) 2 Day A…" at bounding box center [748, 466] width 312 height 32
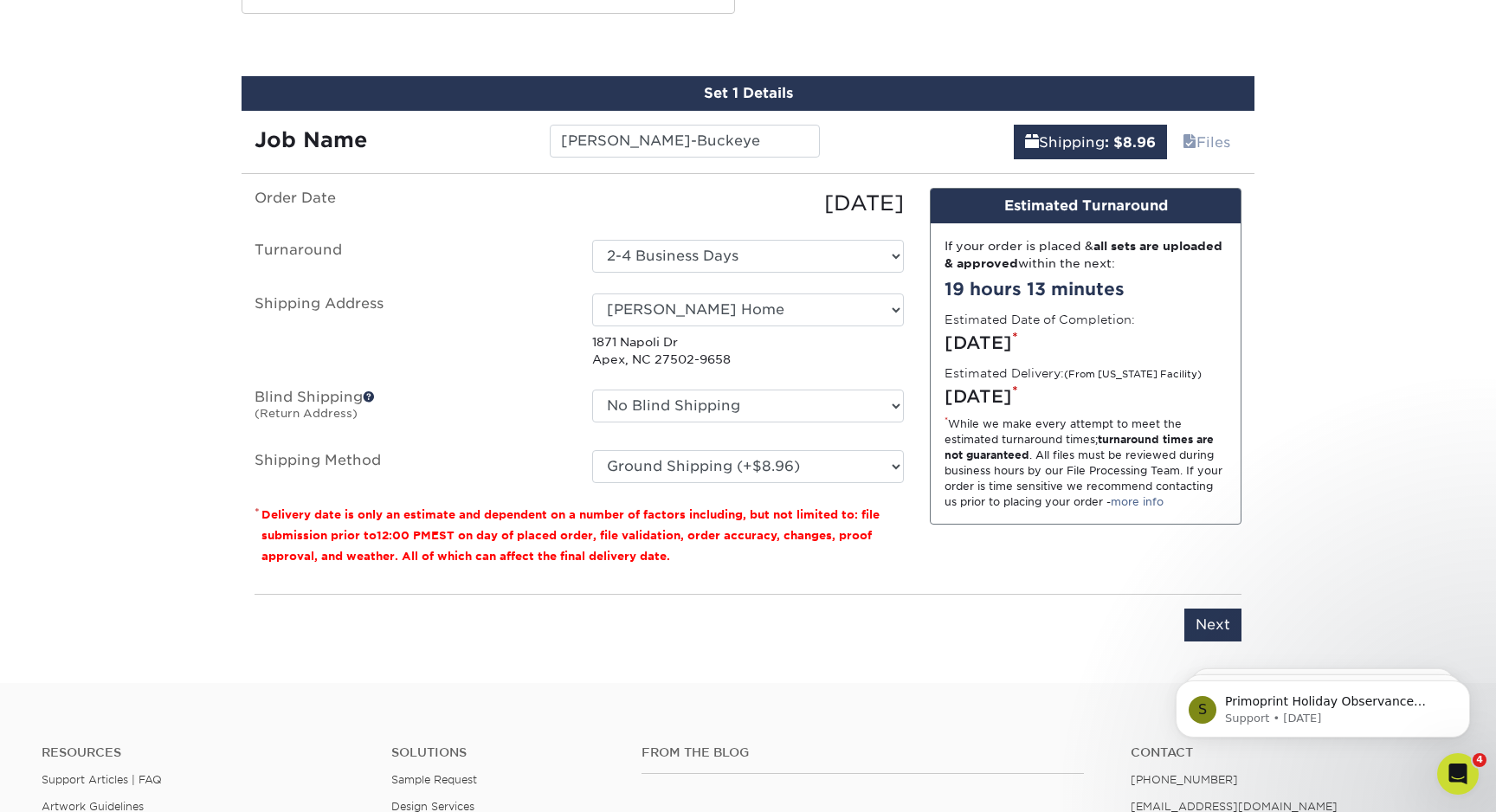
click at [1057, 675] on div at bounding box center [748, 678] width 1496 height 7
click at [1205, 625] on input "Next" at bounding box center [1213, 624] width 57 height 32
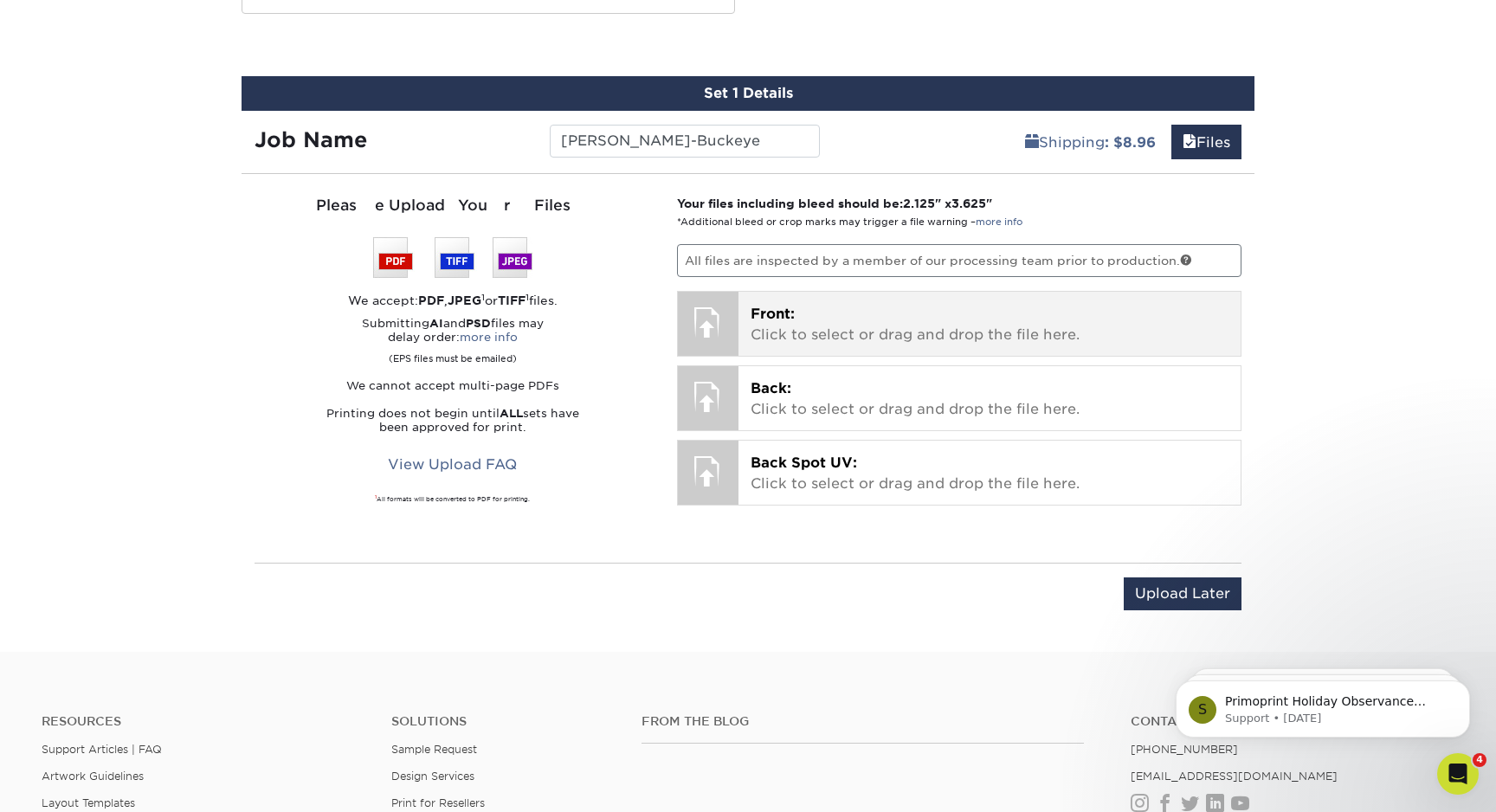
click at [791, 328] on p "Front: Click to select or drag and drop the file here." at bounding box center [989, 324] width 479 height 41
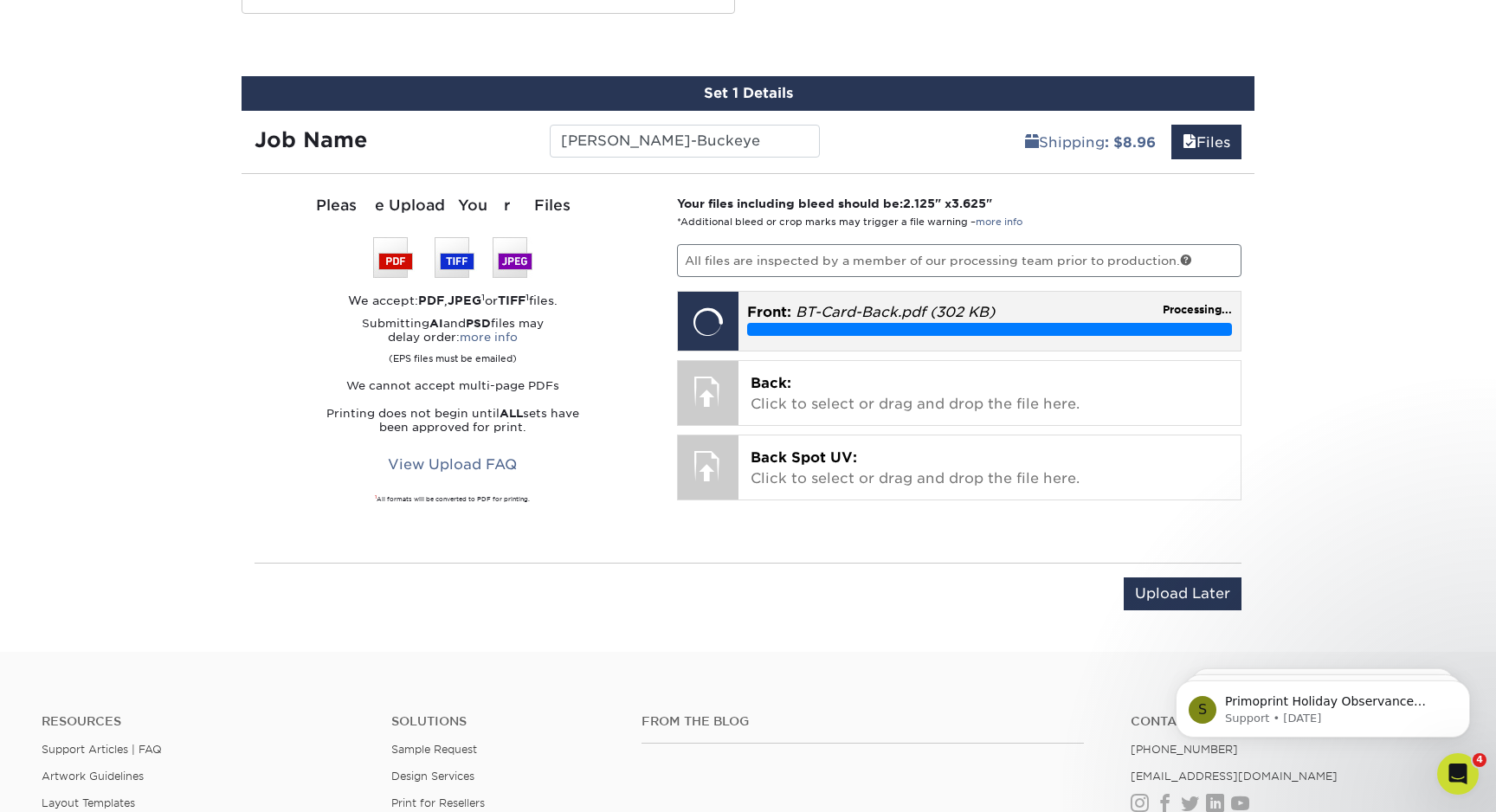
click at [1116, 308] on p "Front: BT-Card-Back.pdf (302 KB)" at bounding box center [990, 312] width 486 height 21
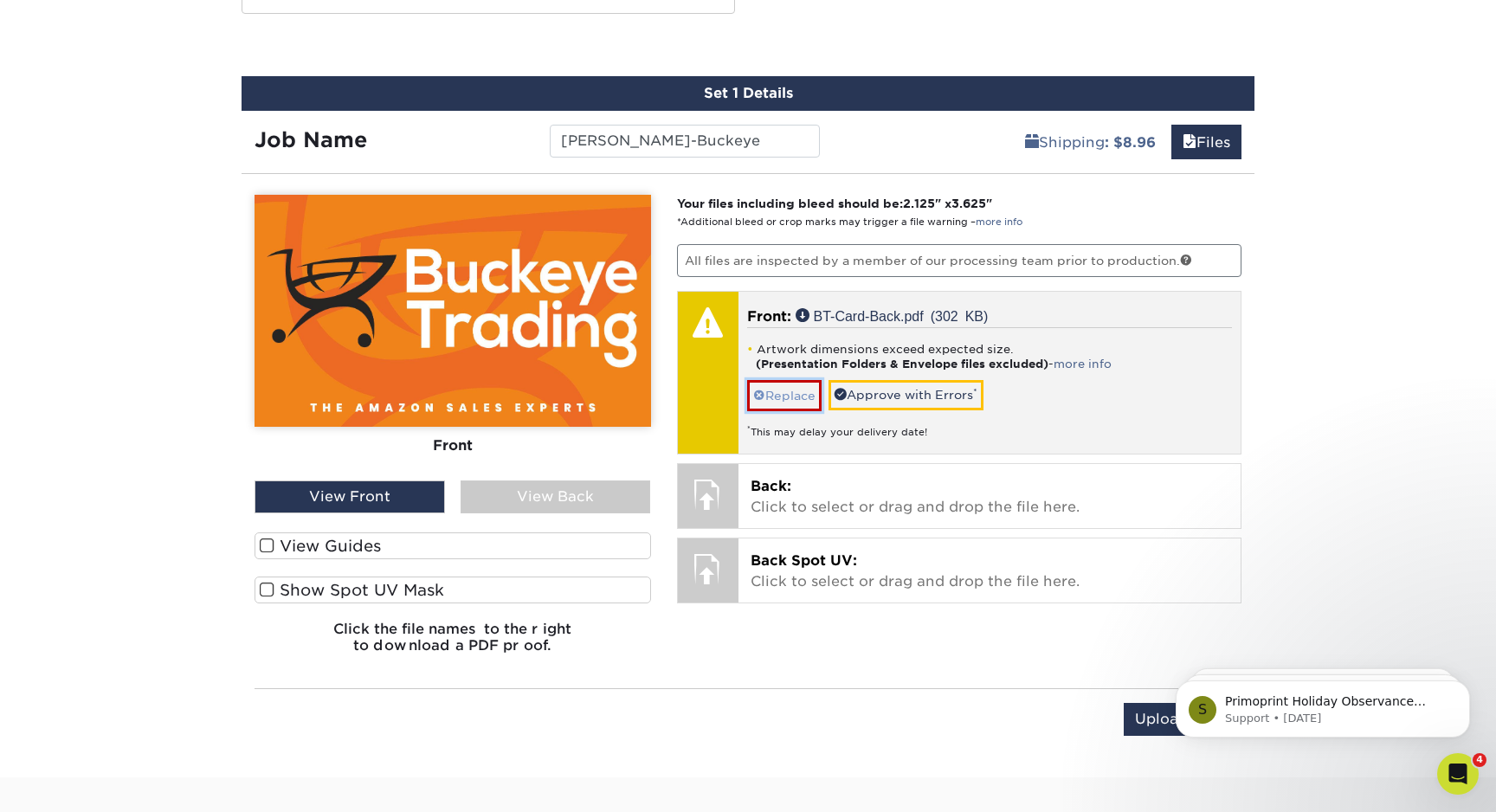
click at [796, 393] on link "Replace" at bounding box center [785, 394] width 75 height 30
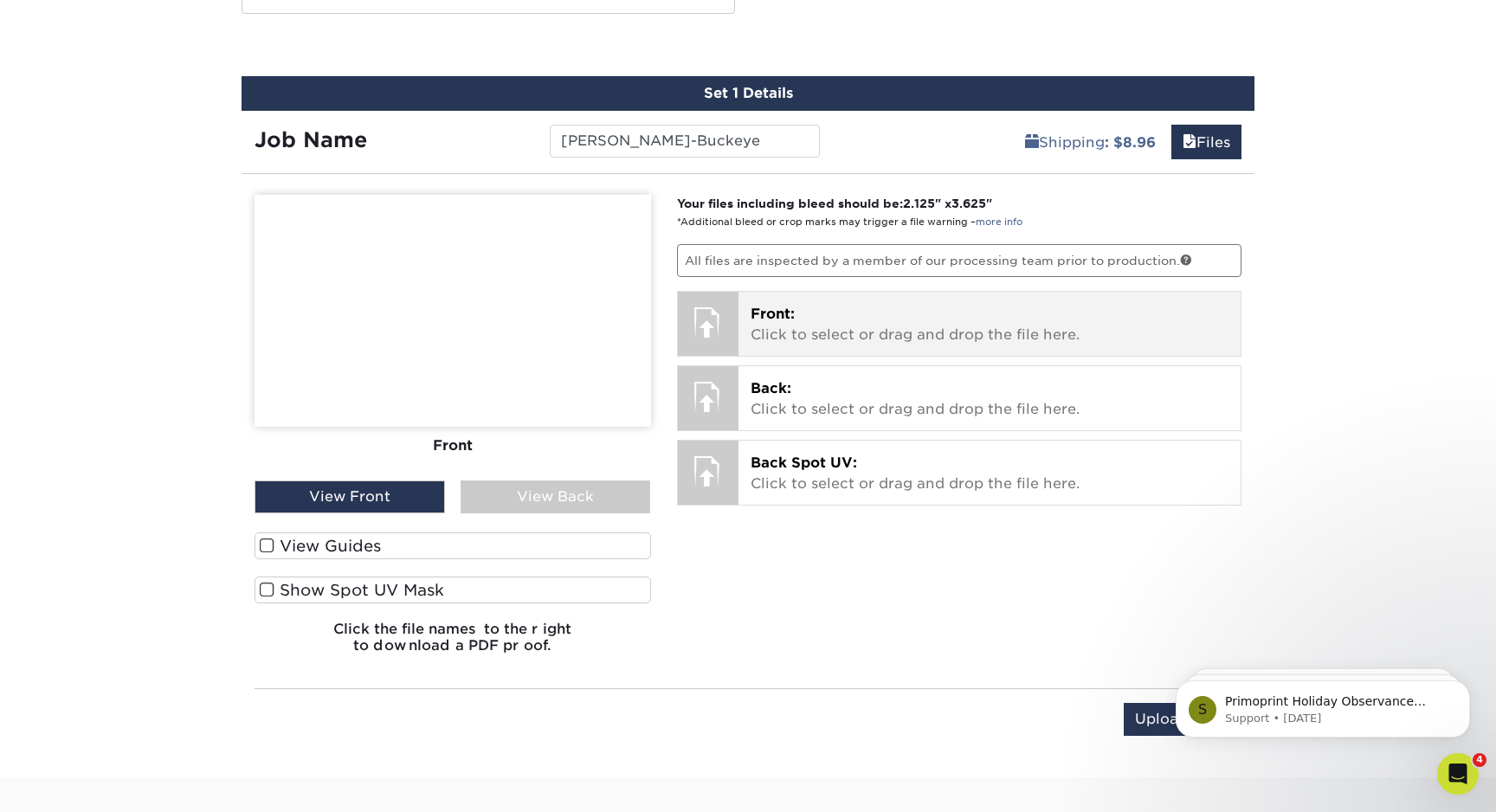
click at [851, 333] on p "Front: Click to select or drag and drop the file here." at bounding box center [989, 324] width 479 height 41
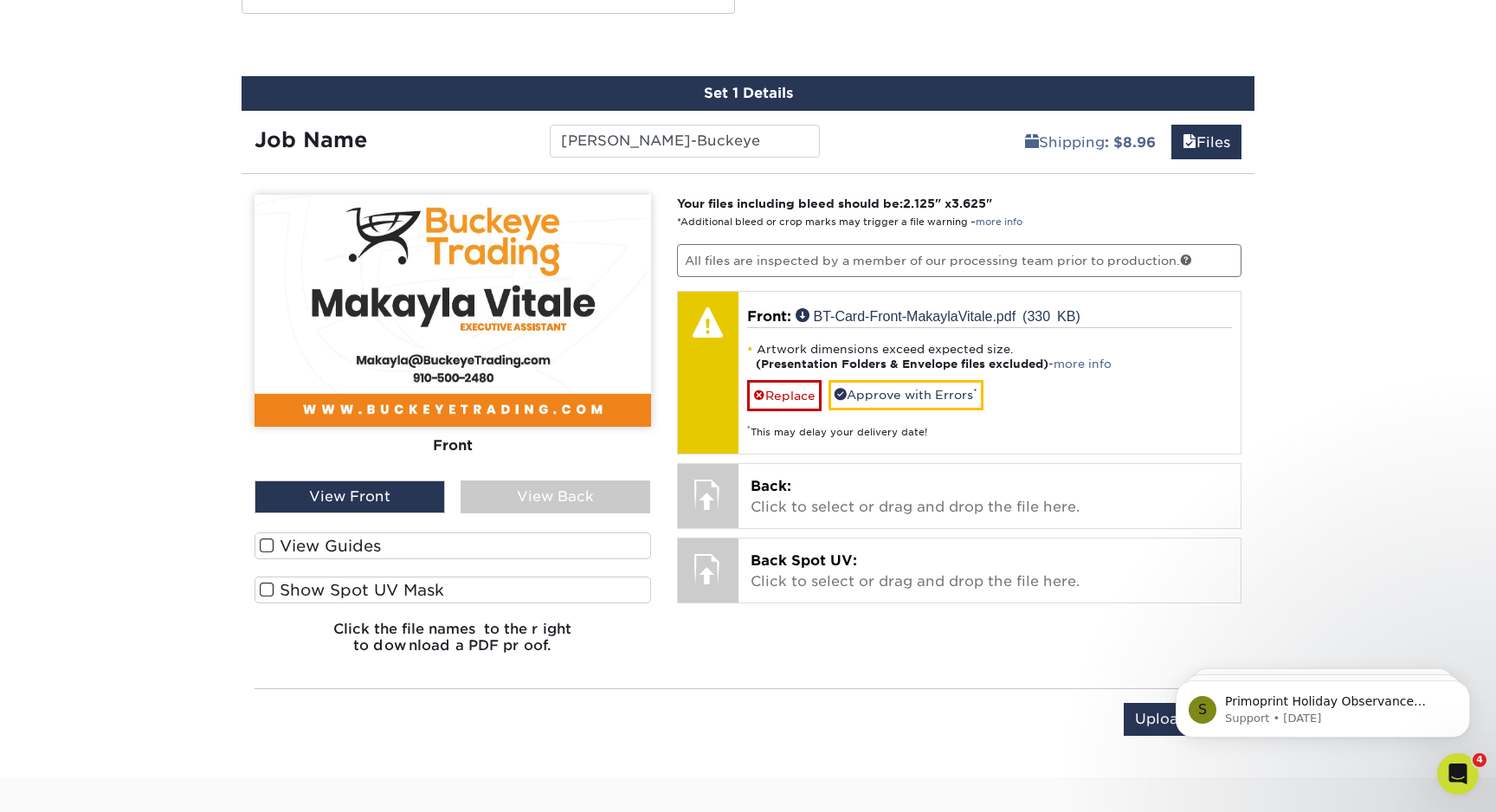
click at [360, 547] on label "View Guides" at bounding box center [452, 545] width 396 height 27
click at [0, 0] on input "View Guides" at bounding box center [0, 0] width 0 height 0
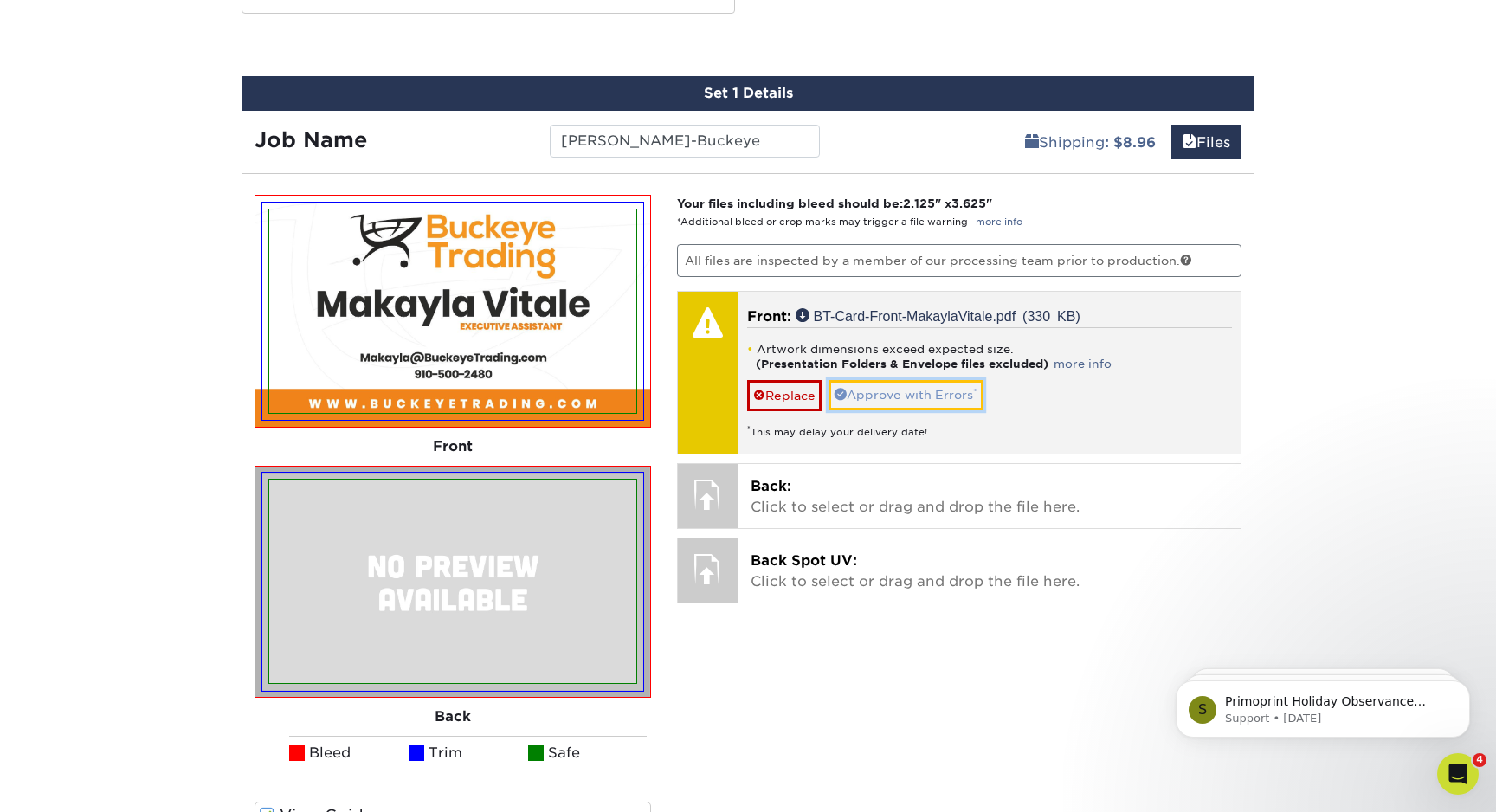
click at [877, 391] on link "Approve with Errors *" at bounding box center [906, 394] width 155 height 29
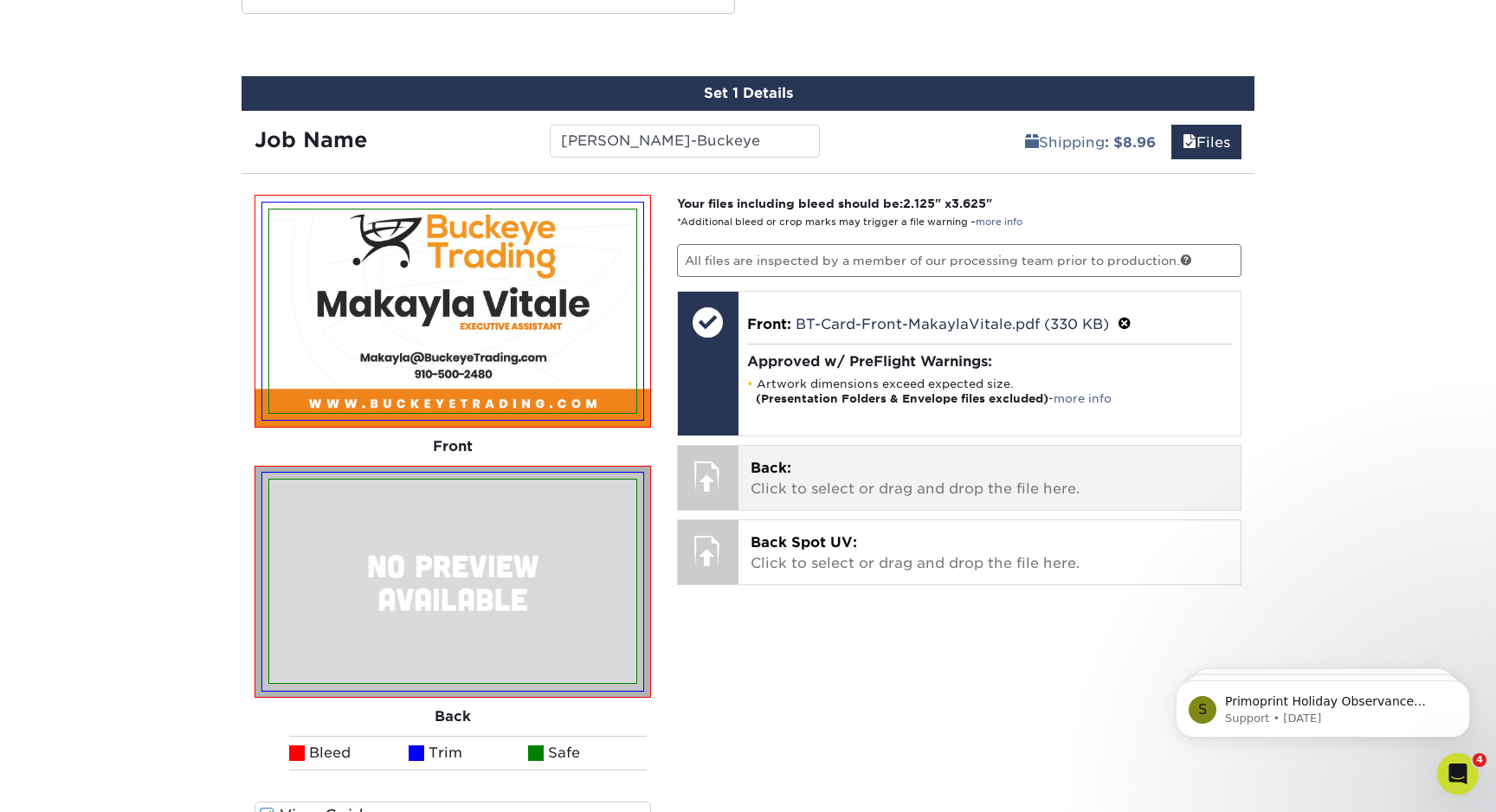
click at [868, 466] on p "Back: Click to select or drag and drop the file here." at bounding box center [989, 479] width 479 height 41
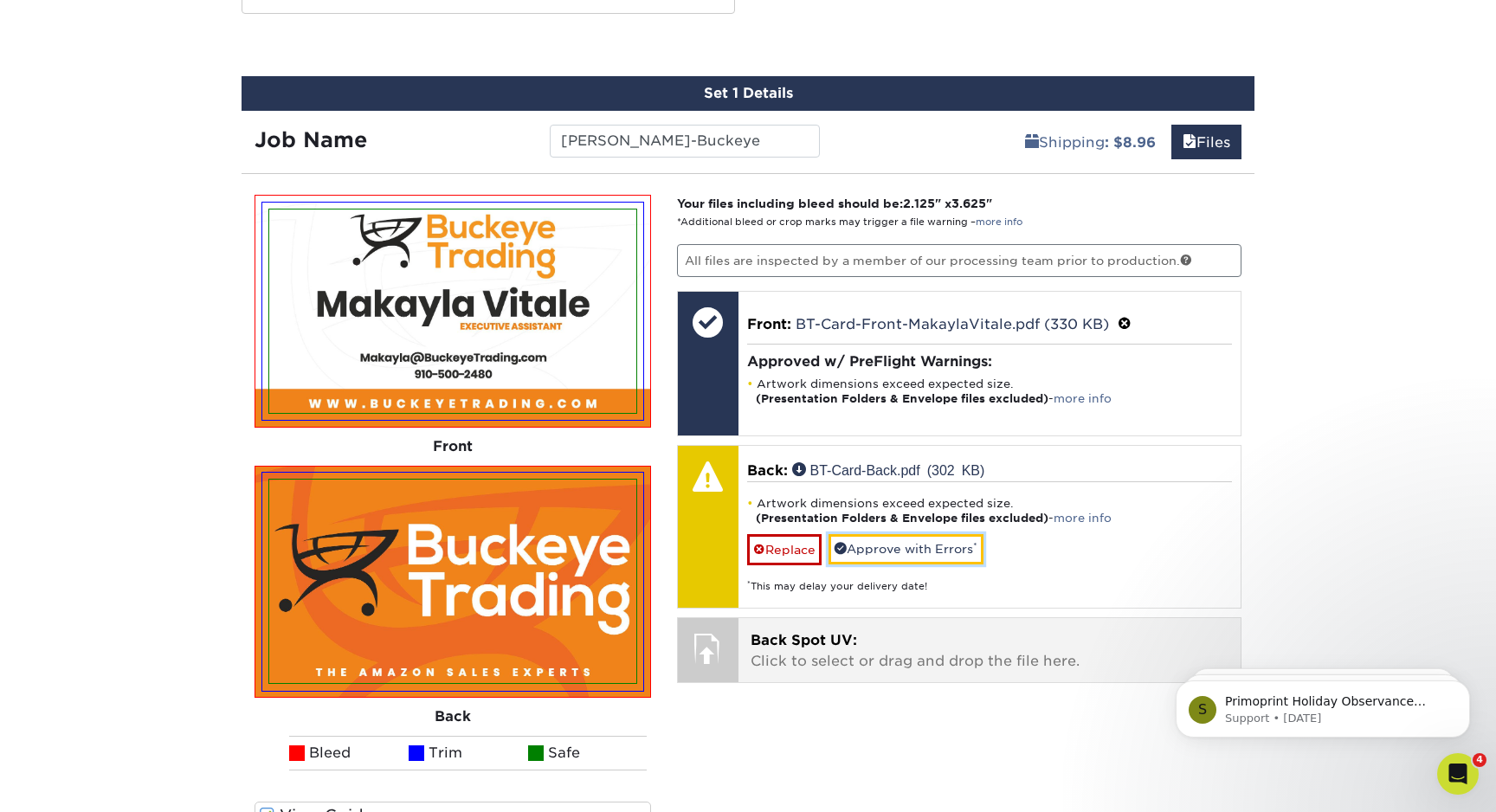
click at [902, 551] on link "Approve with Errors *" at bounding box center [906, 549] width 155 height 29
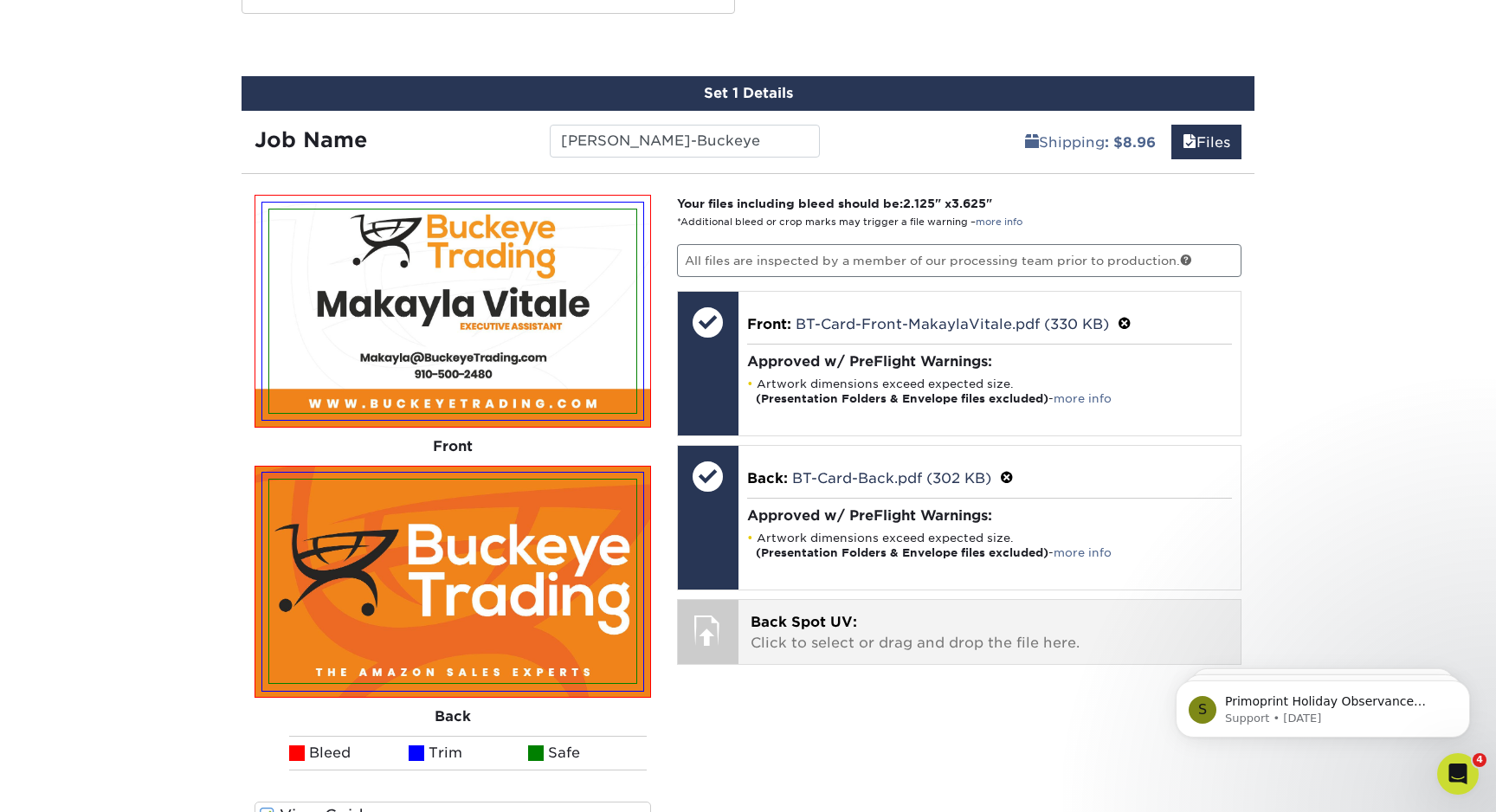
click at [840, 613] on span "Back Spot UV:" at bounding box center [804, 621] width 106 height 17
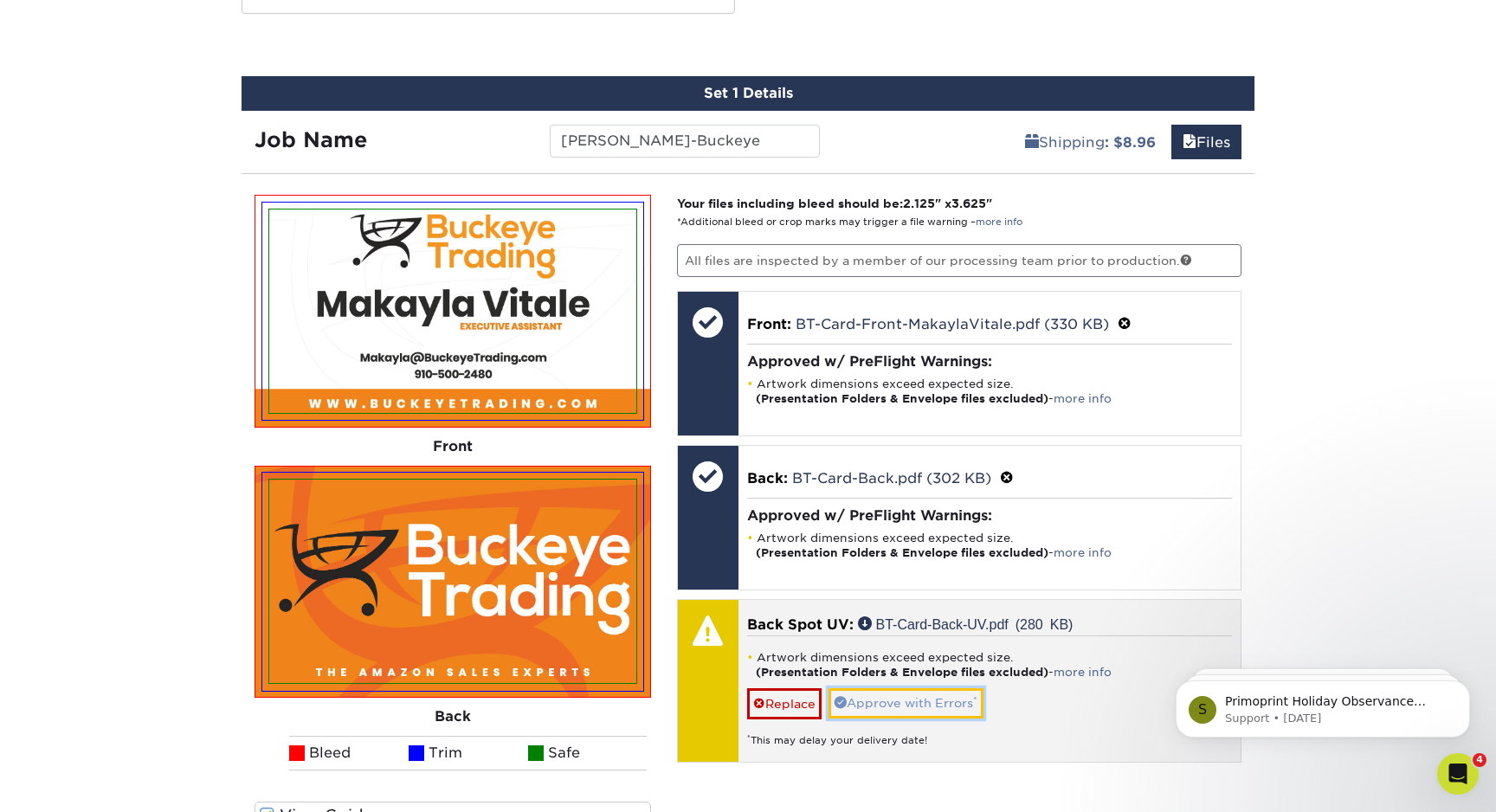
click at [907, 702] on link "Approve with Errors *" at bounding box center [906, 703] width 155 height 29
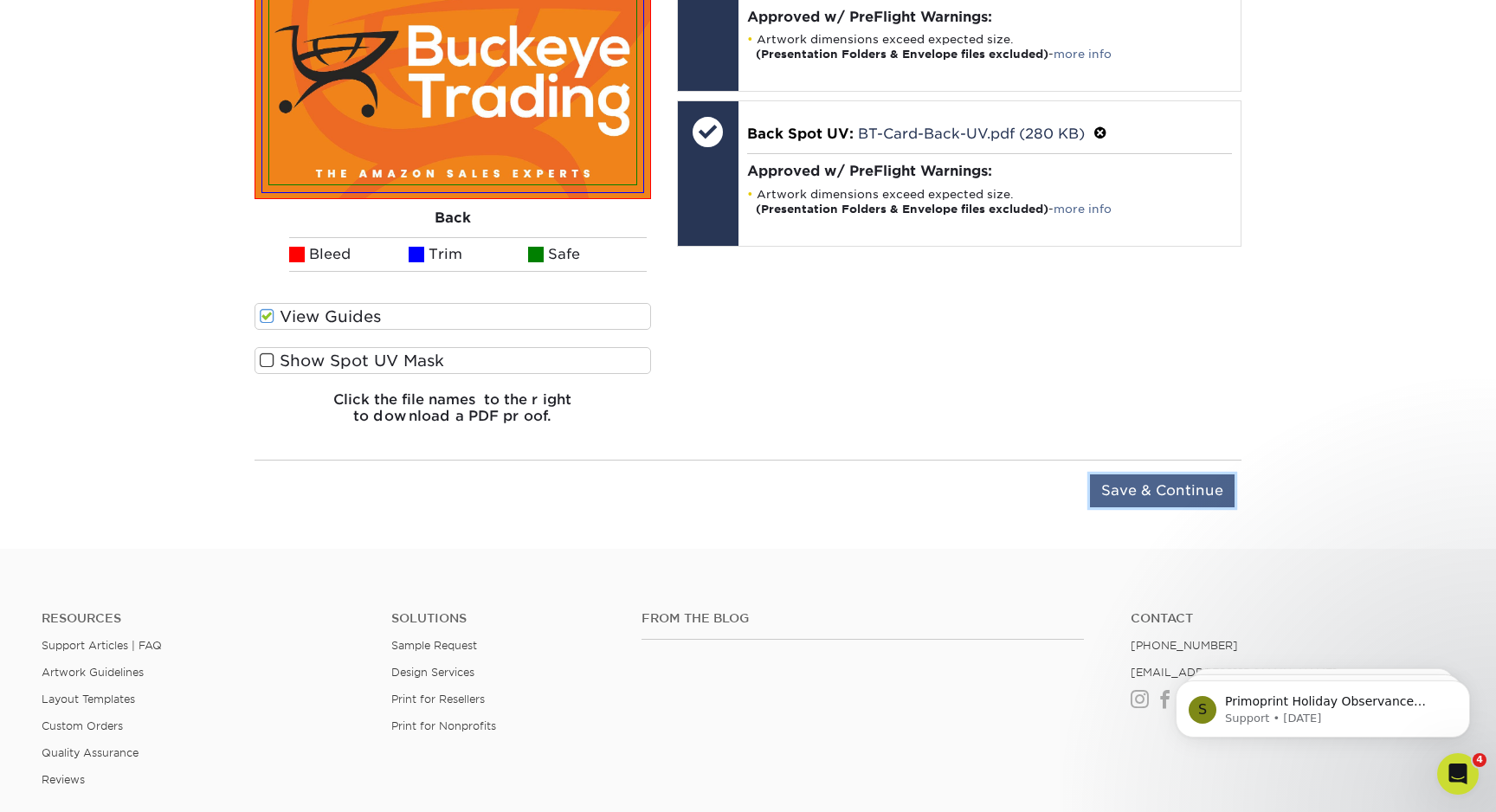
click at [1191, 491] on input "Save & Continue" at bounding box center [1162, 490] width 145 height 32
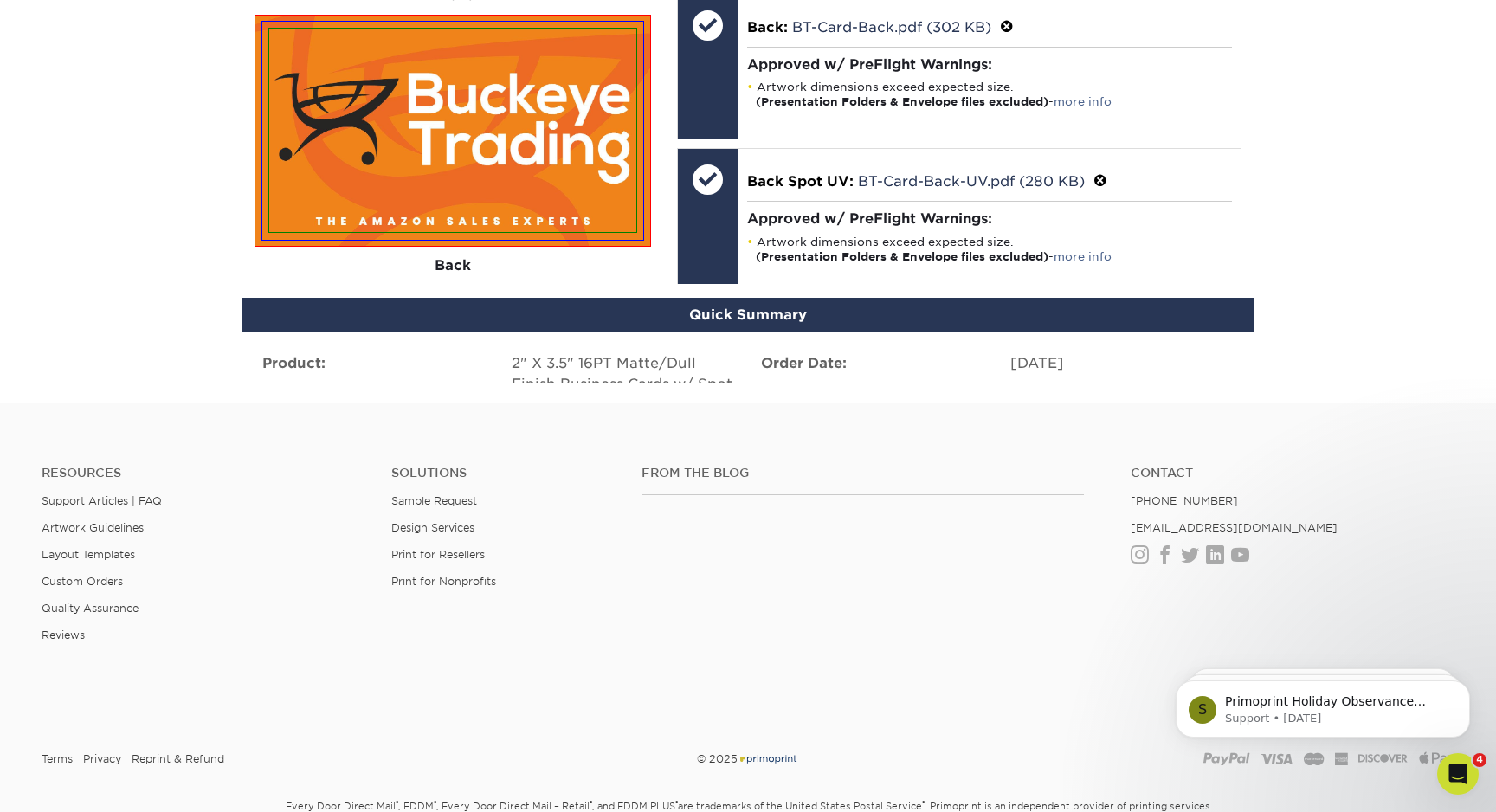
scroll to position [1151, 0]
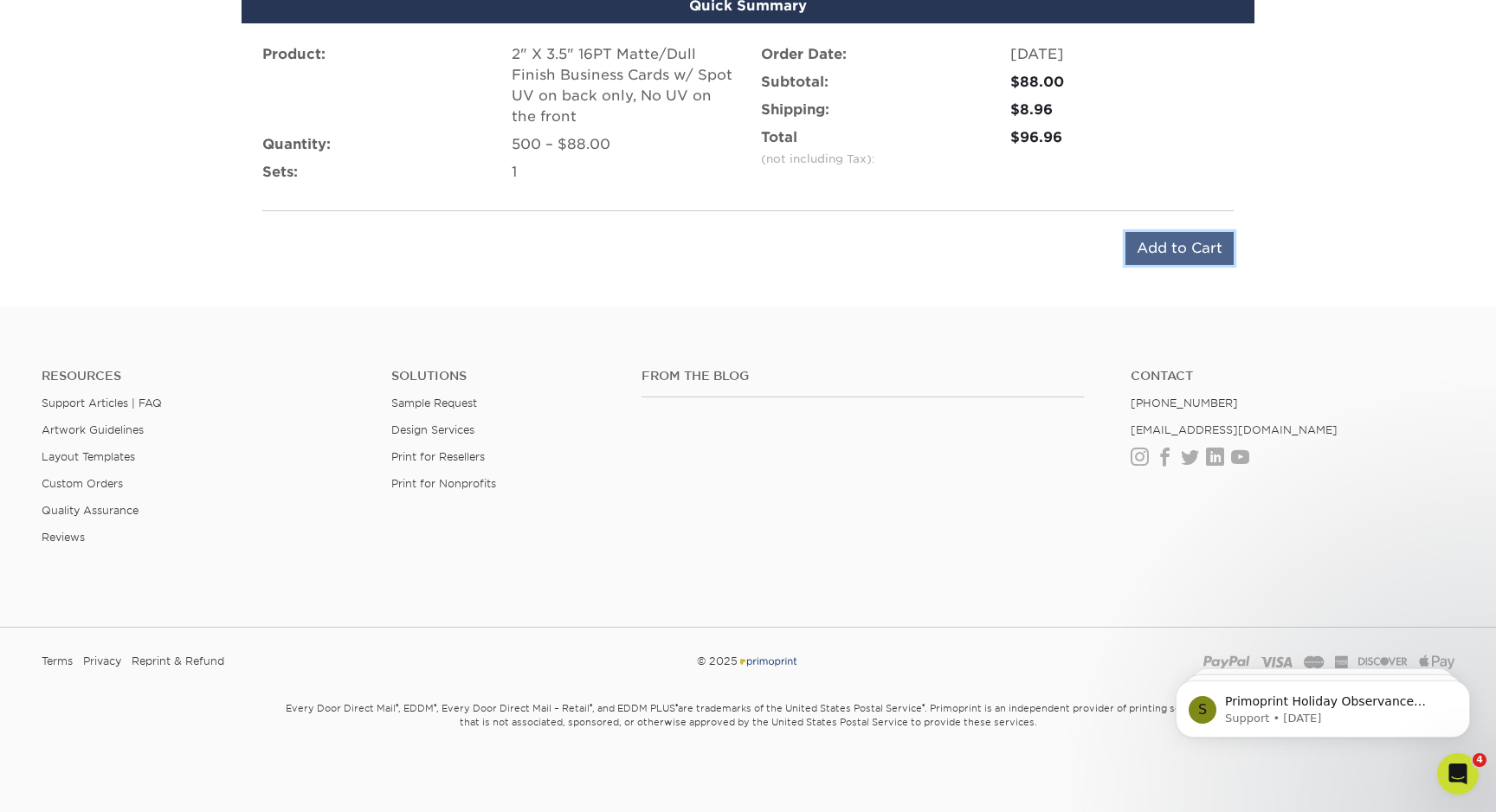
click at [1200, 260] on input "Add to Cart" at bounding box center [1179, 248] width 108 height 32
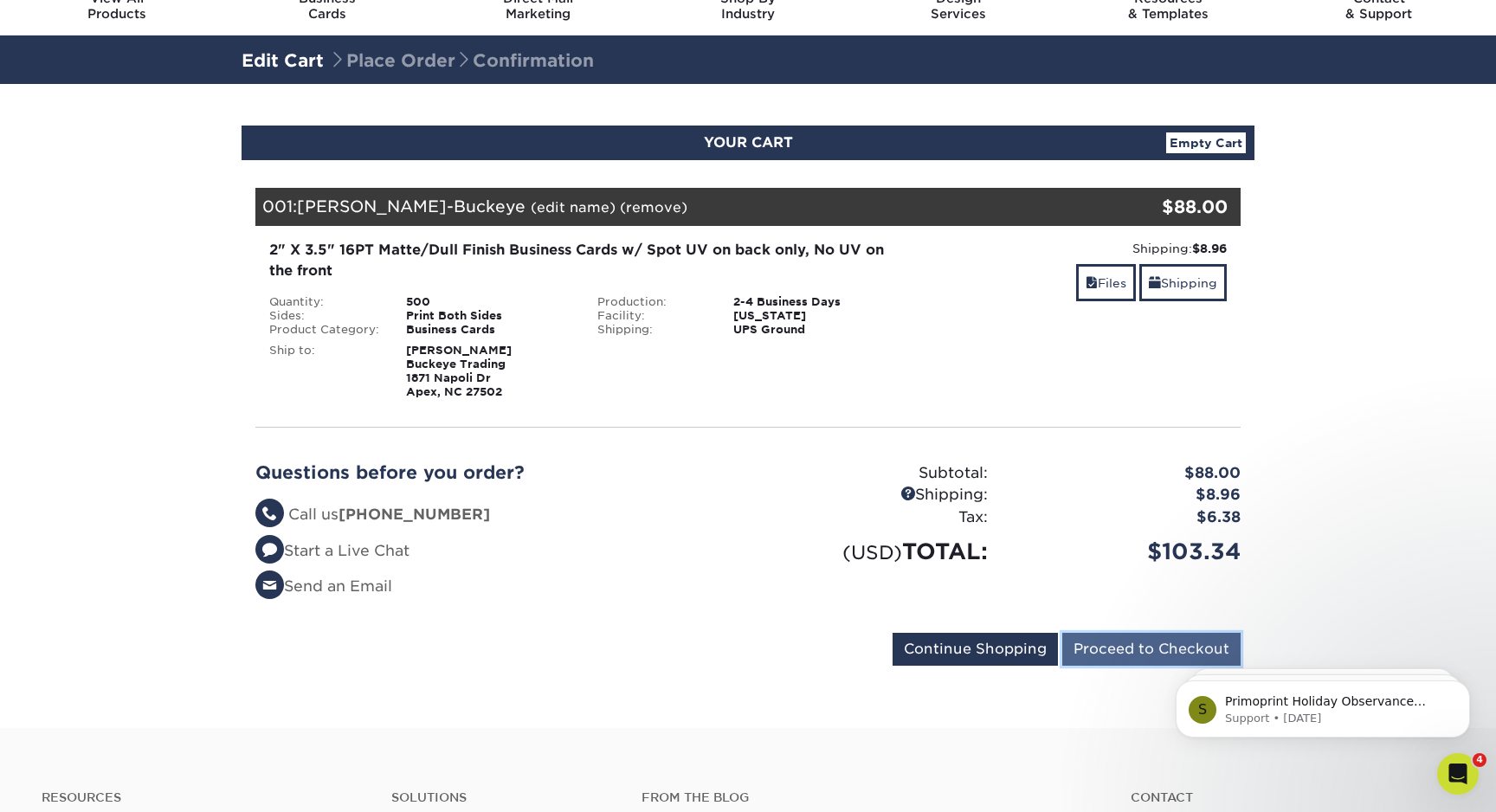
click at [1145, 644] on input "Proceed to Checkout" at bounding box center [1151, 648] width 178 height 32
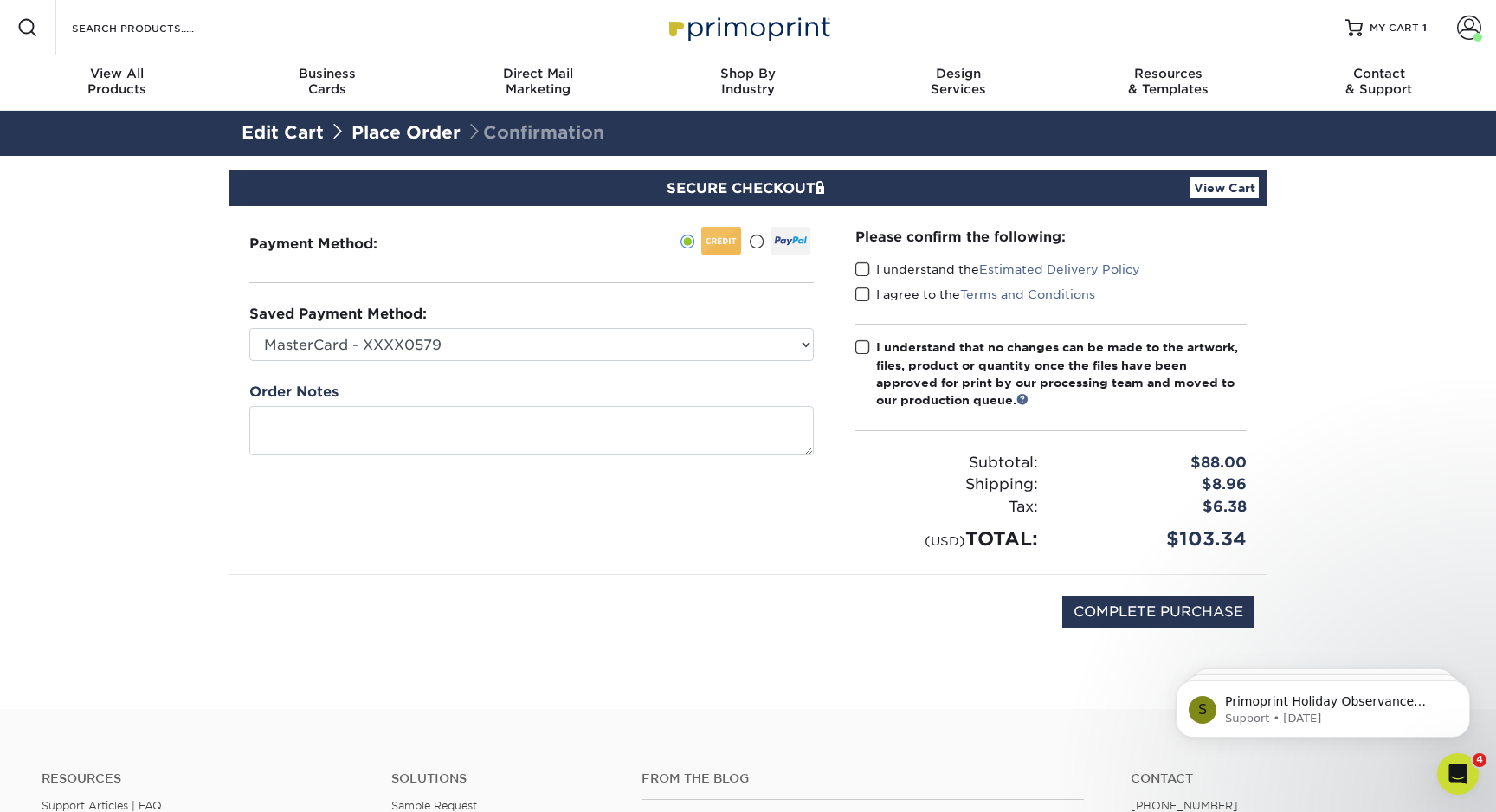
click at [864, 263] on span at bounding box center [863, 269] width 15 height 17
click at [0, 0] on input "I understand the Estimated Delivery Policy" at bounding box center [0, 0] width 0 height 0
click at [862, 290] on span at bounding box center [863, 294] width 15 height 17
click at [0, 0] on input "I agree to the Terms and Conditions" at bounding box center [0, 0] width 0 height 0
click at [862, 345] on span at bounding box center [863, 347] width 15 height 17
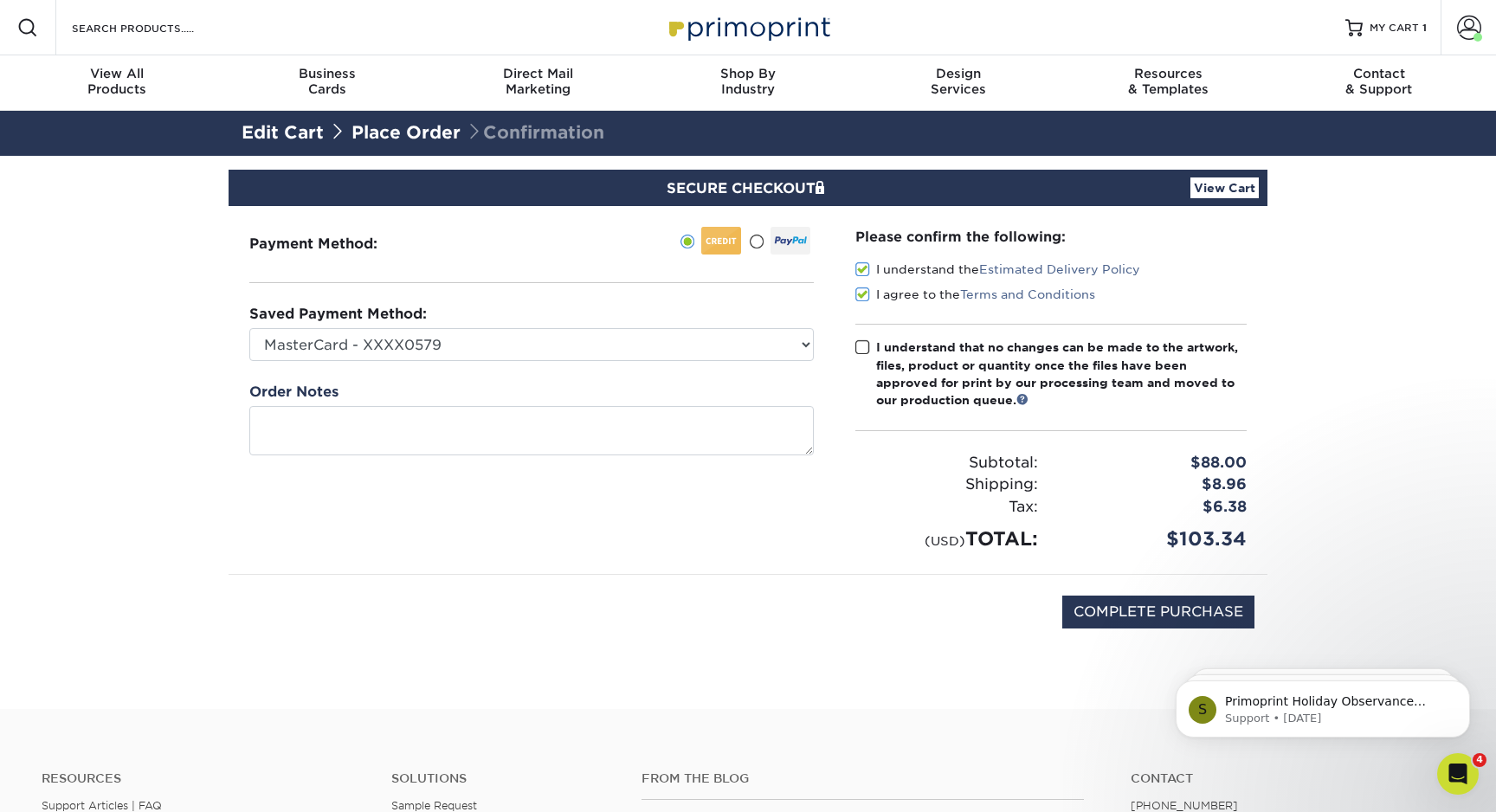
click at [0, 0] on input "I understand that no changes can be made to the artwork, files, product or quan…" at bounding box center [0, 0] width 0 height 0
click at [1132, 609] on input "COMPLETE PURCHASE" at bounding box center [1158, 611] width 192 height 32
type input "COMPLETE PURCHASE"
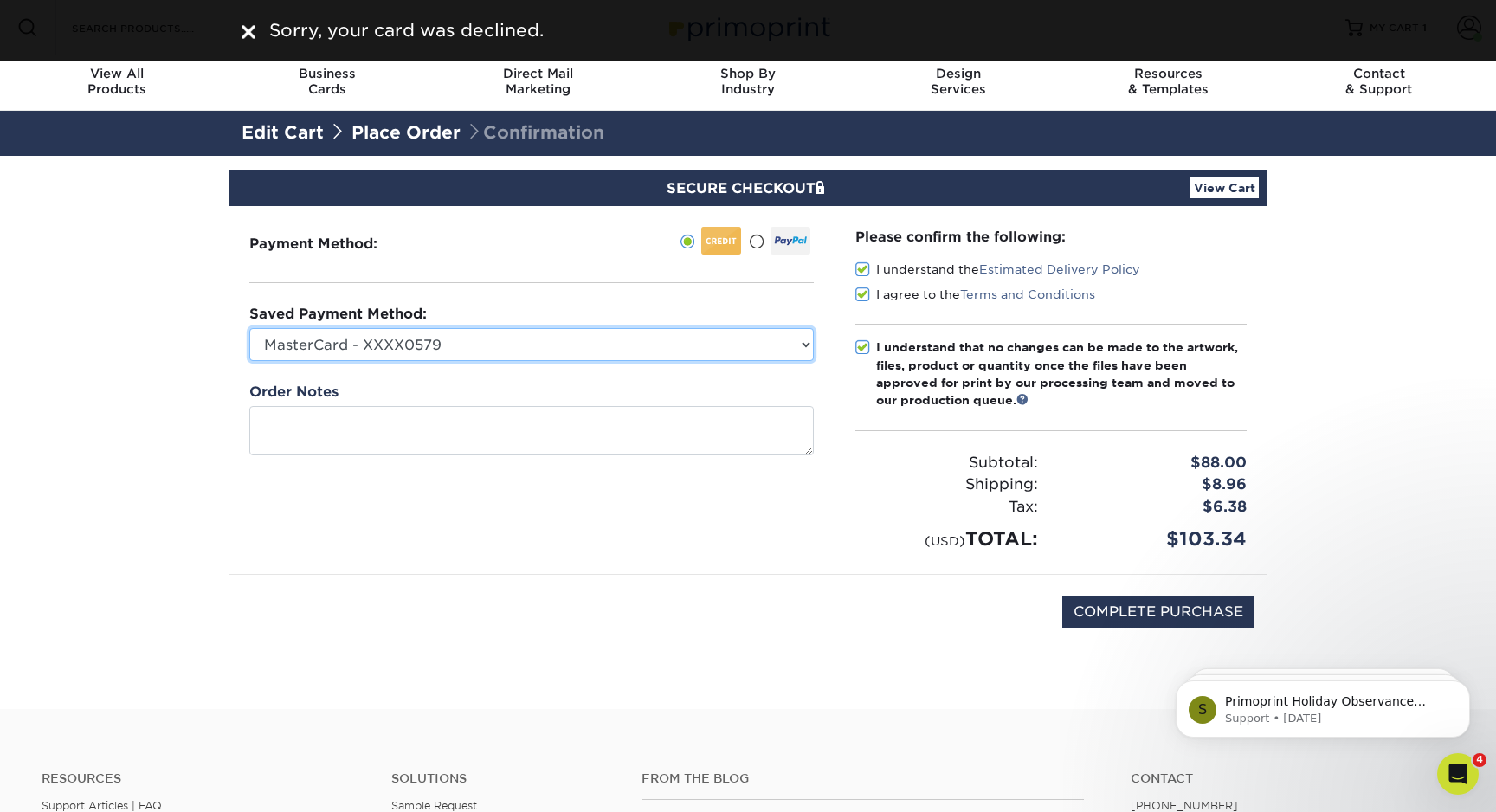
click at [729, 338] on select "MasterCard - XXXX0579 Visa - XXXX8971 Visa - XXXX5110 Visa - XXXX8971 Visa - XX…" at bounding box center [531, 344] width 565 height 32
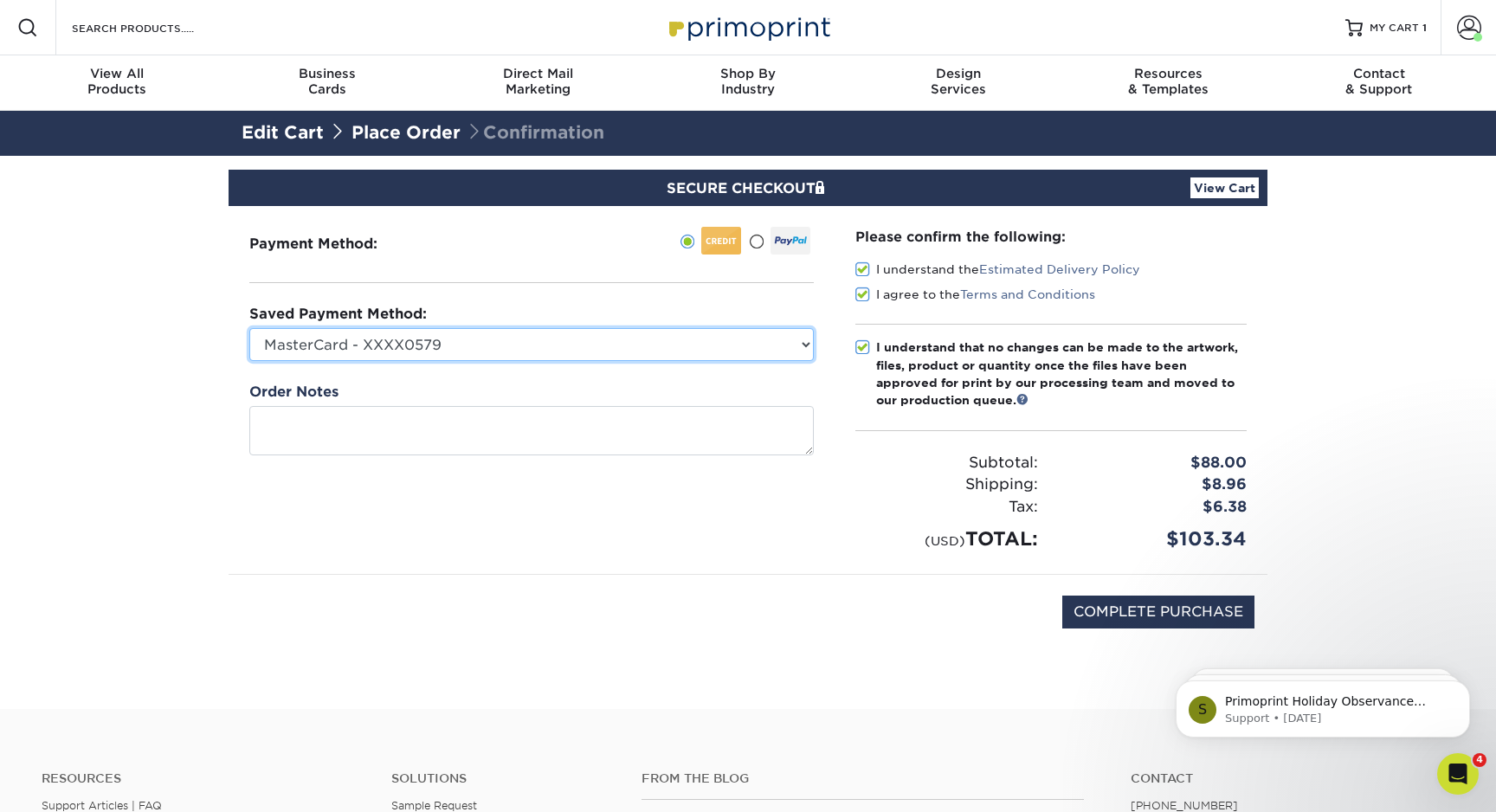
select select "72338"
click at [249, 328] on select "MasterCard - XXXX0579 Visa - XXXX8971 Visa - XXXX5110 Visa - XXXX8971 Visa - XX…" at bounding box center [531, 344] width 565 height 32
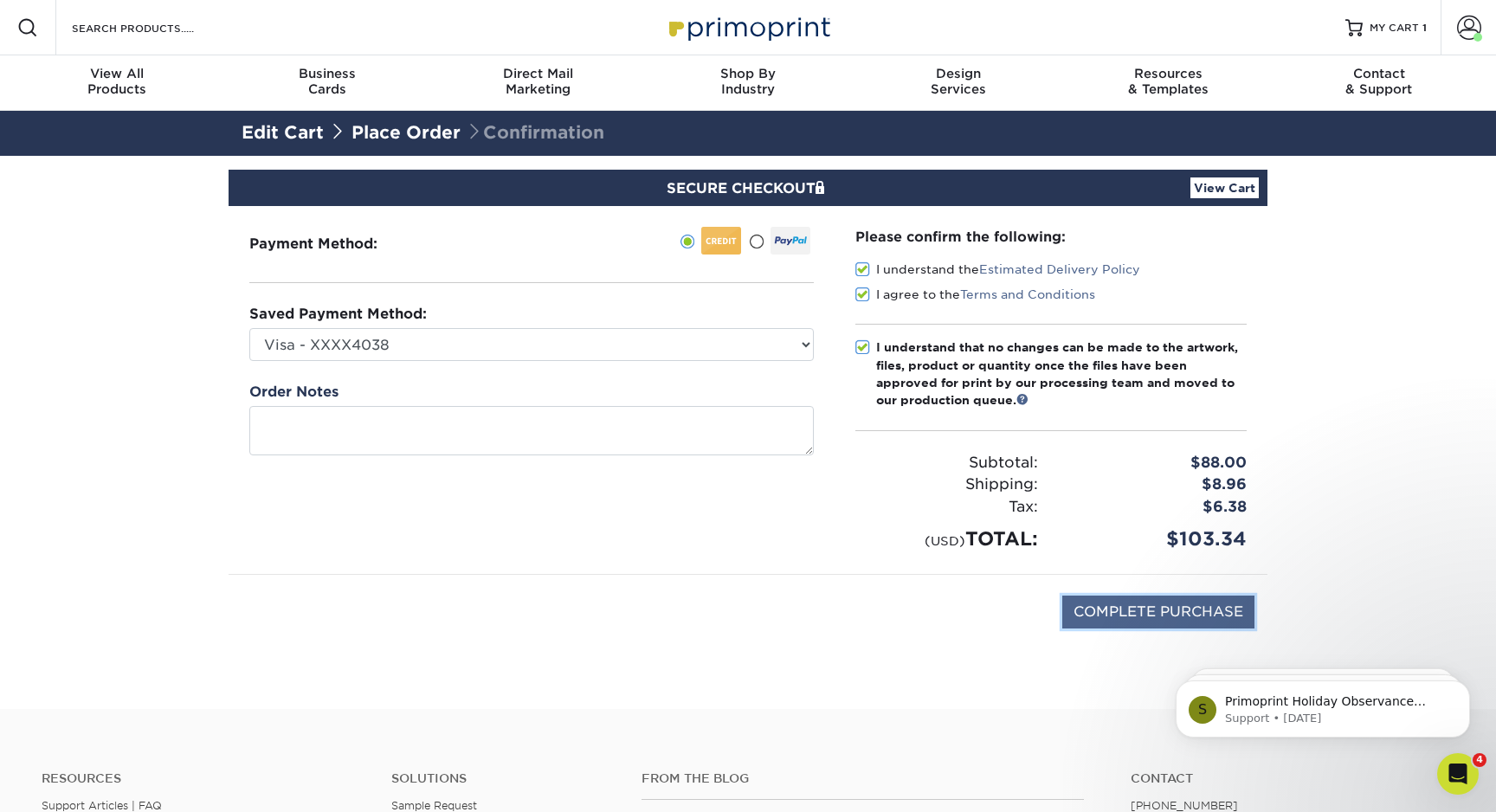
click at [1157, 608] on input "COMPLETE PURCHASE" at bounding box center [1158, 611] width 192 height 32
type input "COMPLETE PURCHASE"
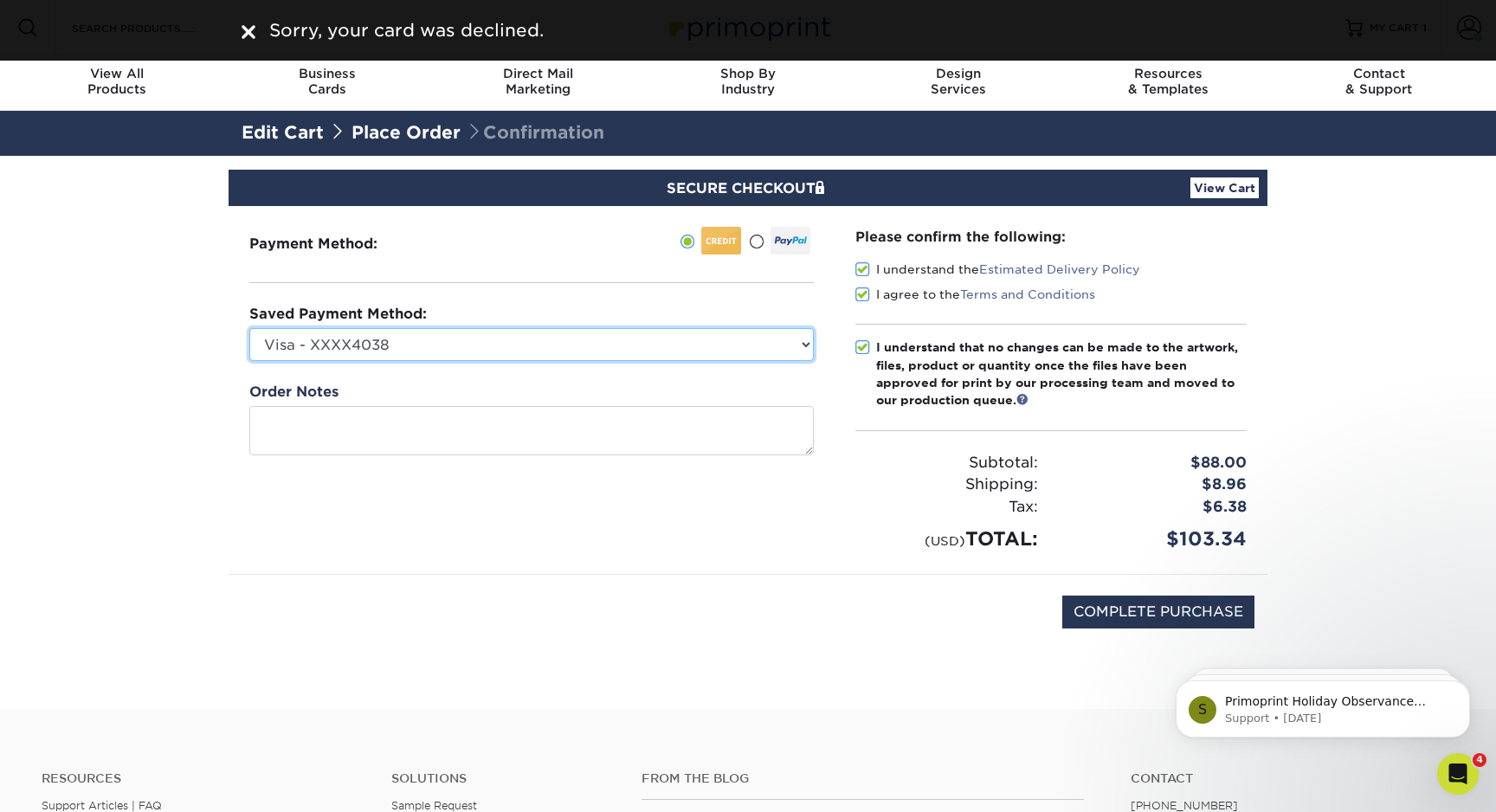
click at [586, 342] on select "MasterCard - XXXX0579 Visa - XXXX8971 Visa - XXXX5110 Visa - XXXX8971 Visa - XX…" at bounding box center [531, 344] width 565 height 32
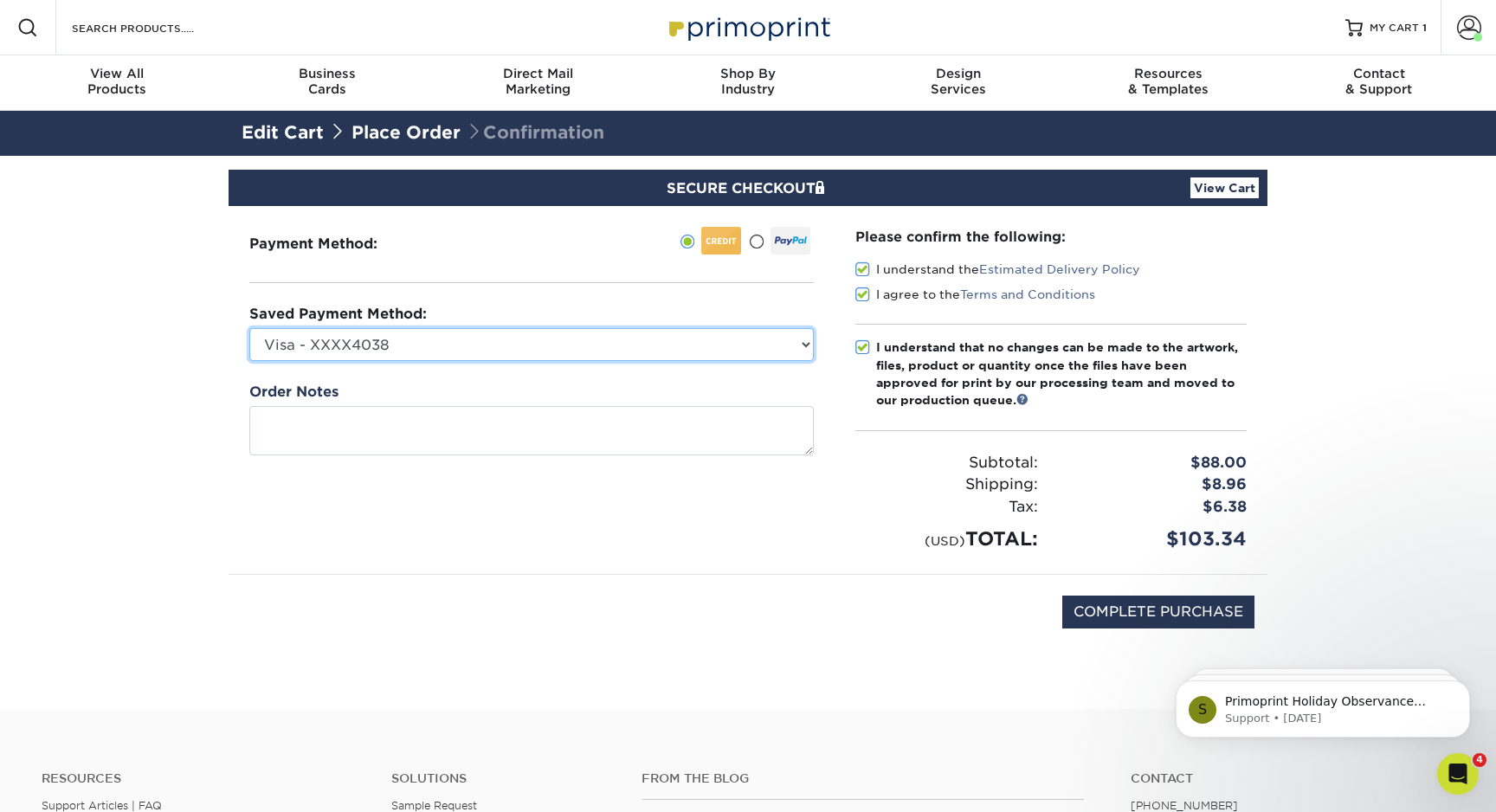
select select
click at [249, 328] on select "MasterCard - XXXX0579 Visa - XXXX8971 Visa - XXXX5110 Visa - XXXX8971 Visa - XX…" at bounding box center [531, 344] width 565 height 32
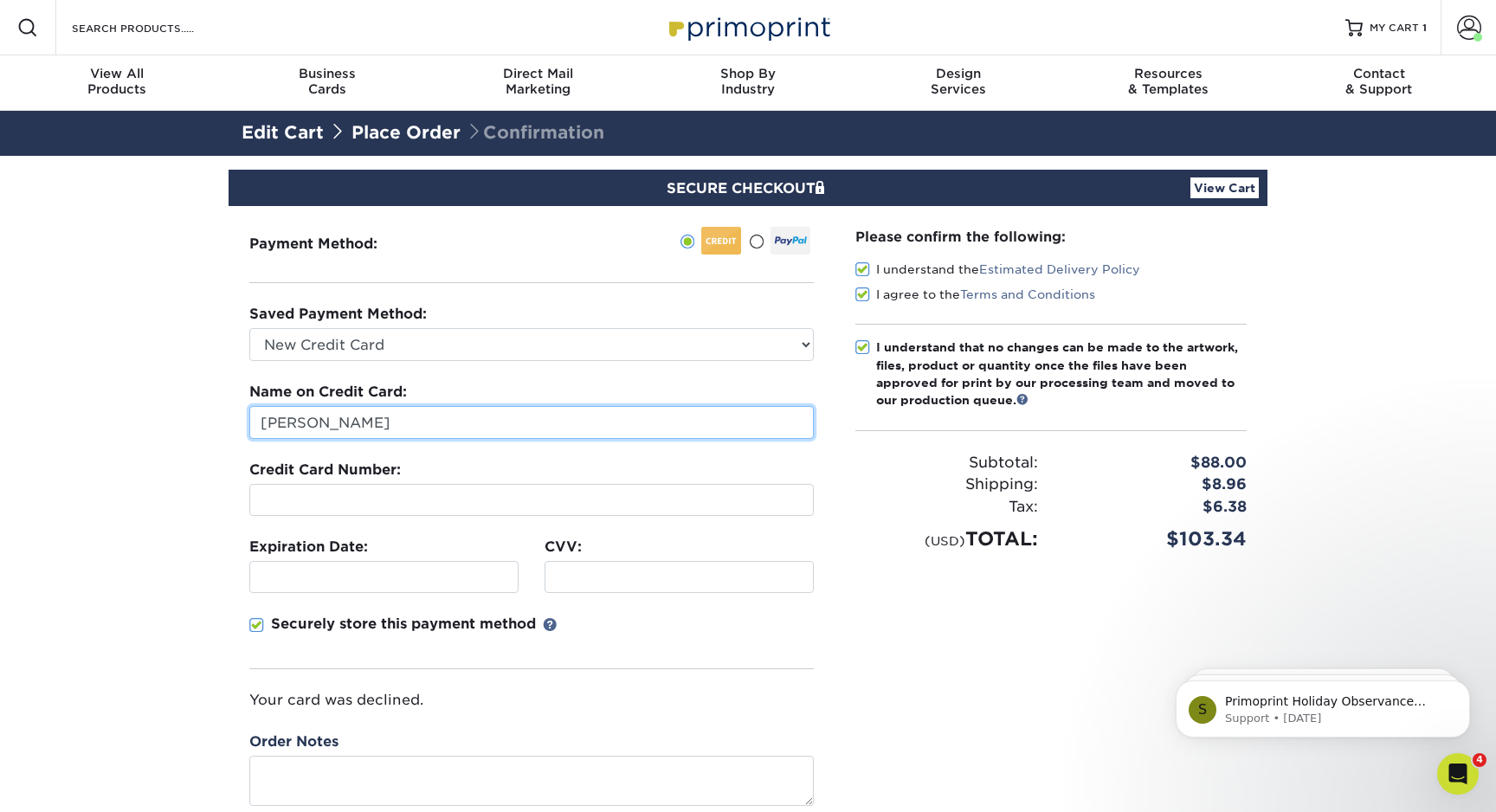
click at [470, 425] on input "[PERSON_NAME]" at bounding box center [531, 422] width 565 height 32
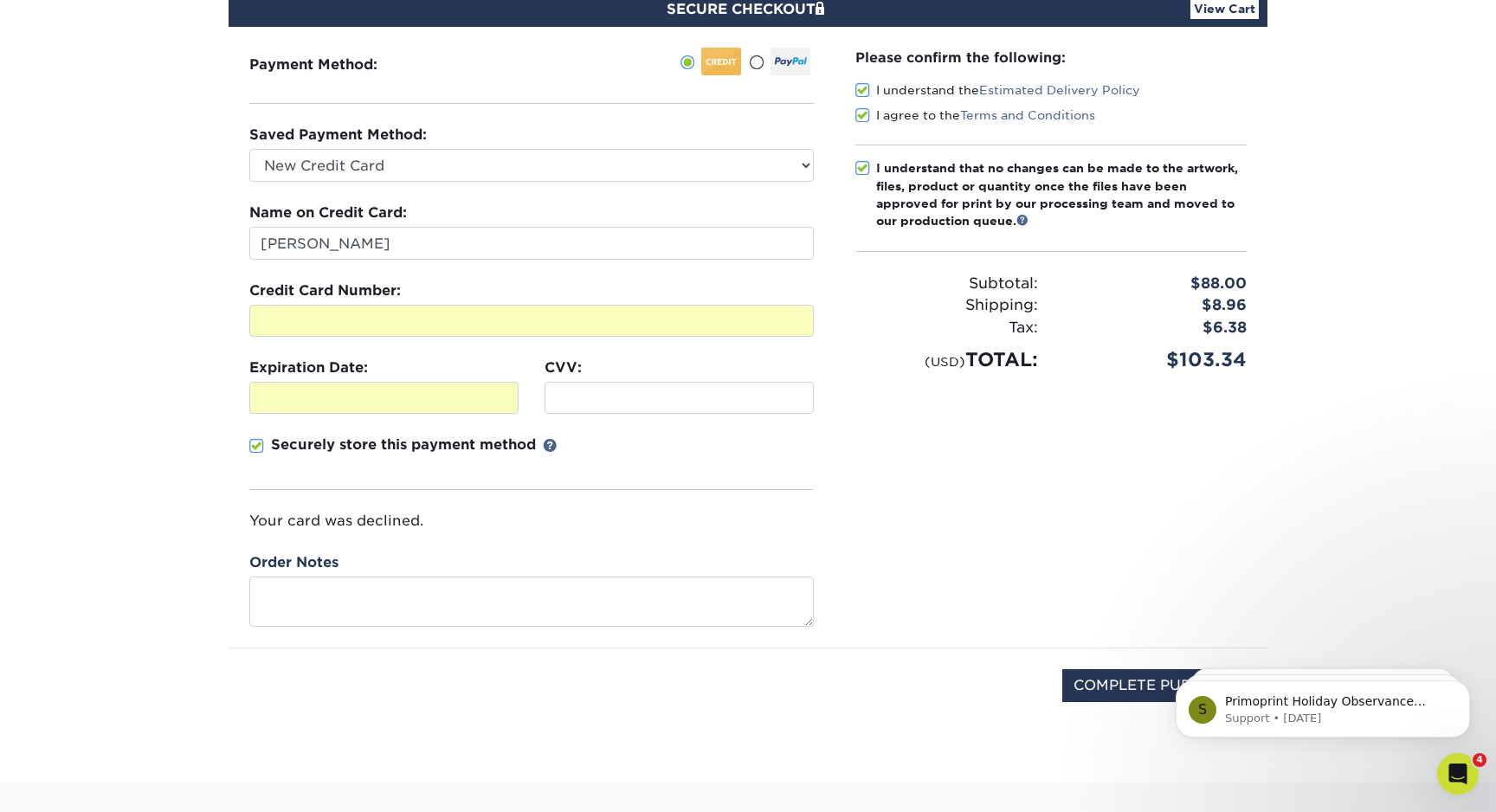
scroll to position [211, 0]
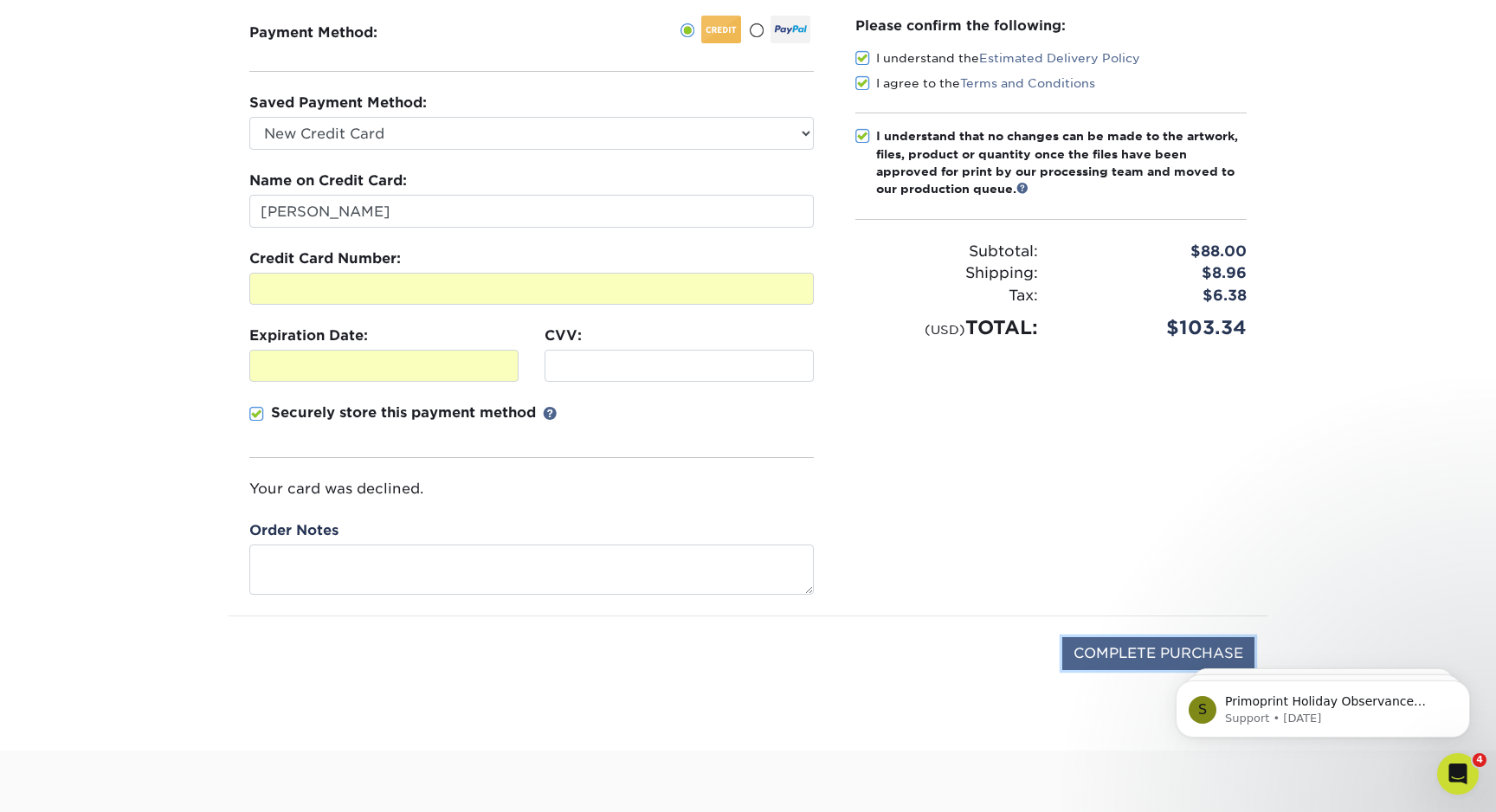
click at [1112, 651] on input "COMPLETE PURCHASE" at bounding box center [1158, 653] width 192 height 32
type input "PROCESSING, PLEASE WAIT..."
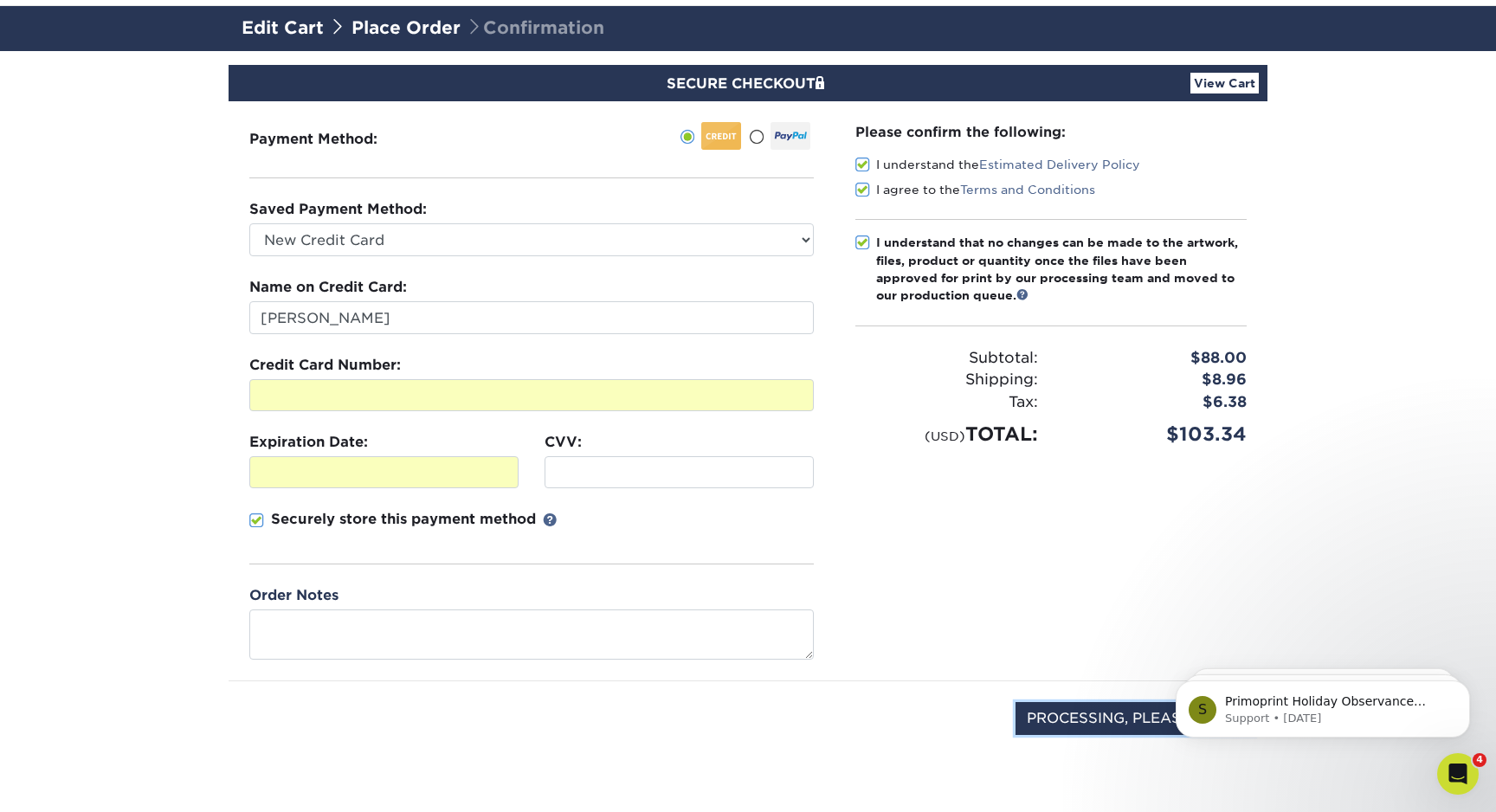
scroll to position [125, 0]
